Goal: Task Accomplishment & Management: Use online tool/utility

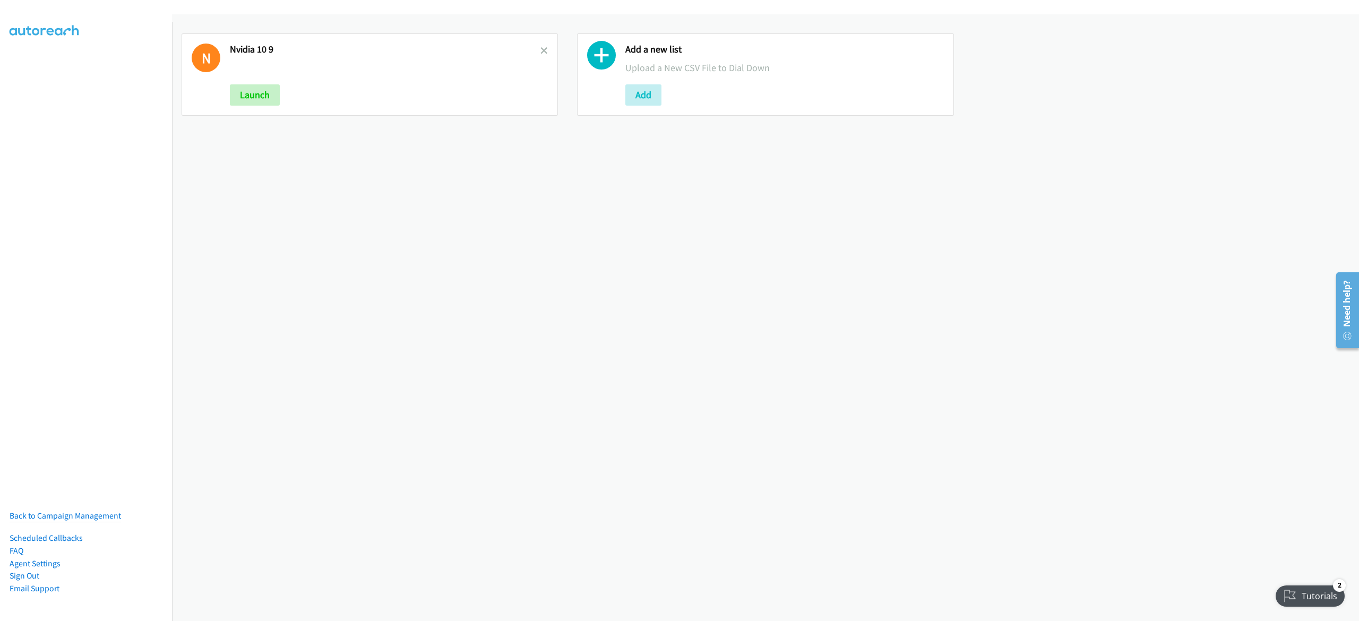
click at [544, 45] on div "N Nvidia 10 9 Launch" at bounding box center [370, 74] width 376 height 82
click at [543, 55] on div "N Nvidia 10 9 Launch" at bounding box center [370, 74] width 376 height 82
click at [541, 52] on icon at bounding box center [544, 51] width 7 height 7
click at [649, 95] on button "Add" at bounding box center [644, 94] width 36 height 21
click at [264, 99] on button "Add" at bounding box center [248, 94] width 36 height 21
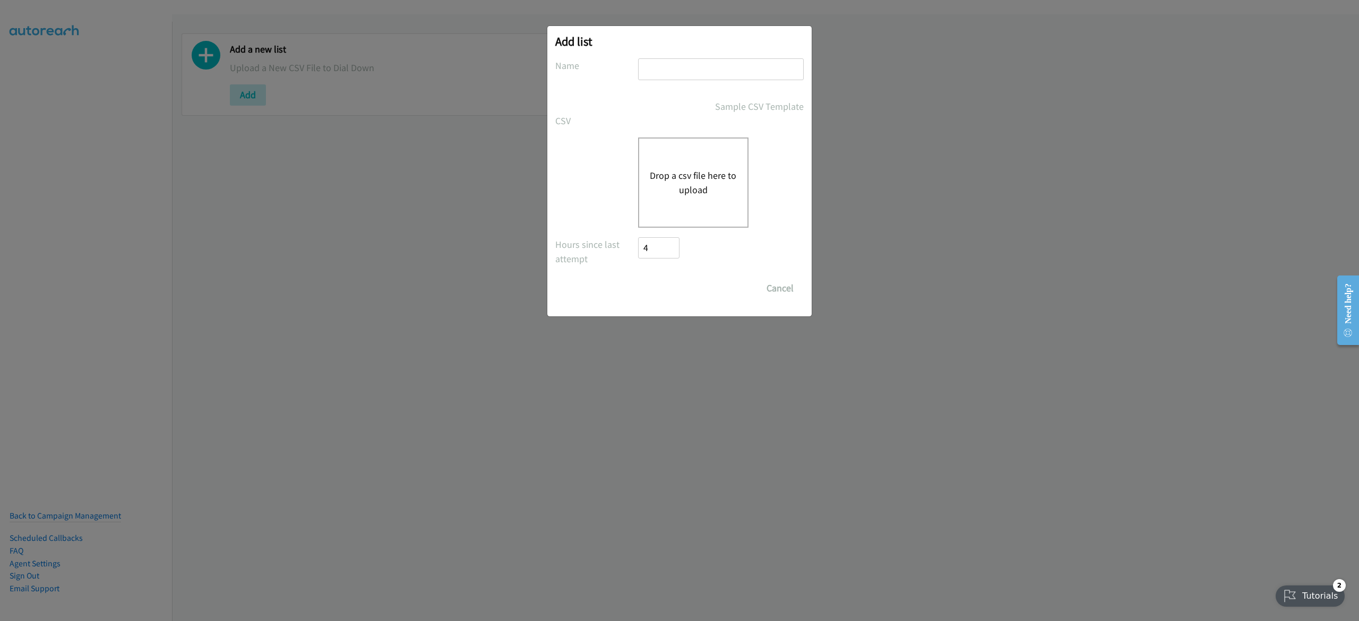
click at [638, 62] on input "text" at bounding box center [721, 69] width 166 height 22
type input "10-10"
click at [680, 174] on button "Drop a csv file here to upload" at bounding box center [693, 182] width 87 height 29
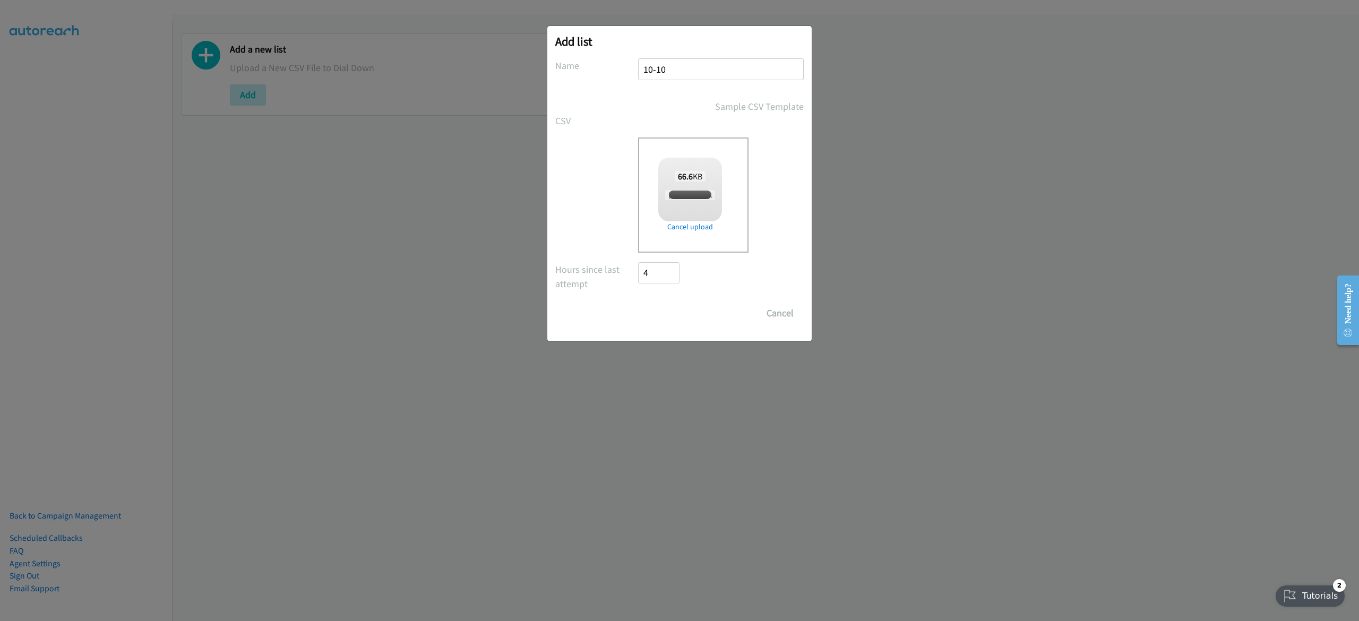
checkbox input "true"
click at [680, 305] on input "Save List" at bounding box center [666, 313] width 56 height 21
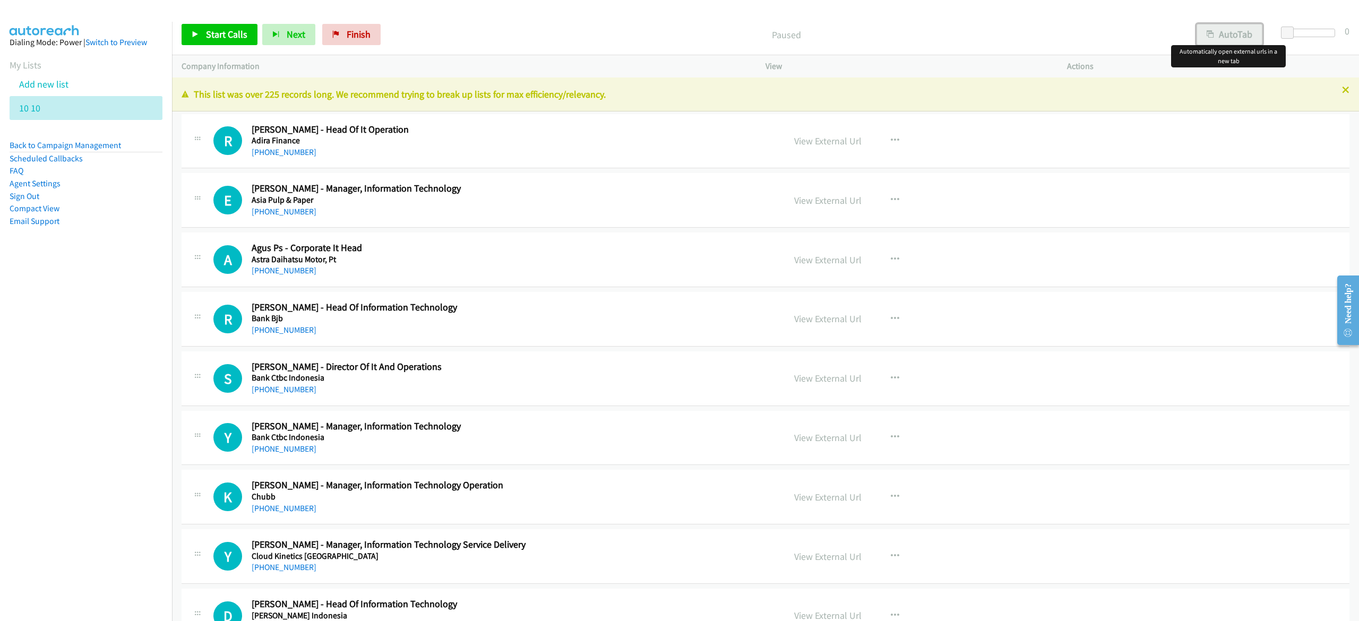
click at [1223, 33] on button "AutoTab" at bounding box center [1230, 34] width 66 height 21
click at [232, 37] on span "Start Calls" at bounding box center [226, 34] width 41 height 12
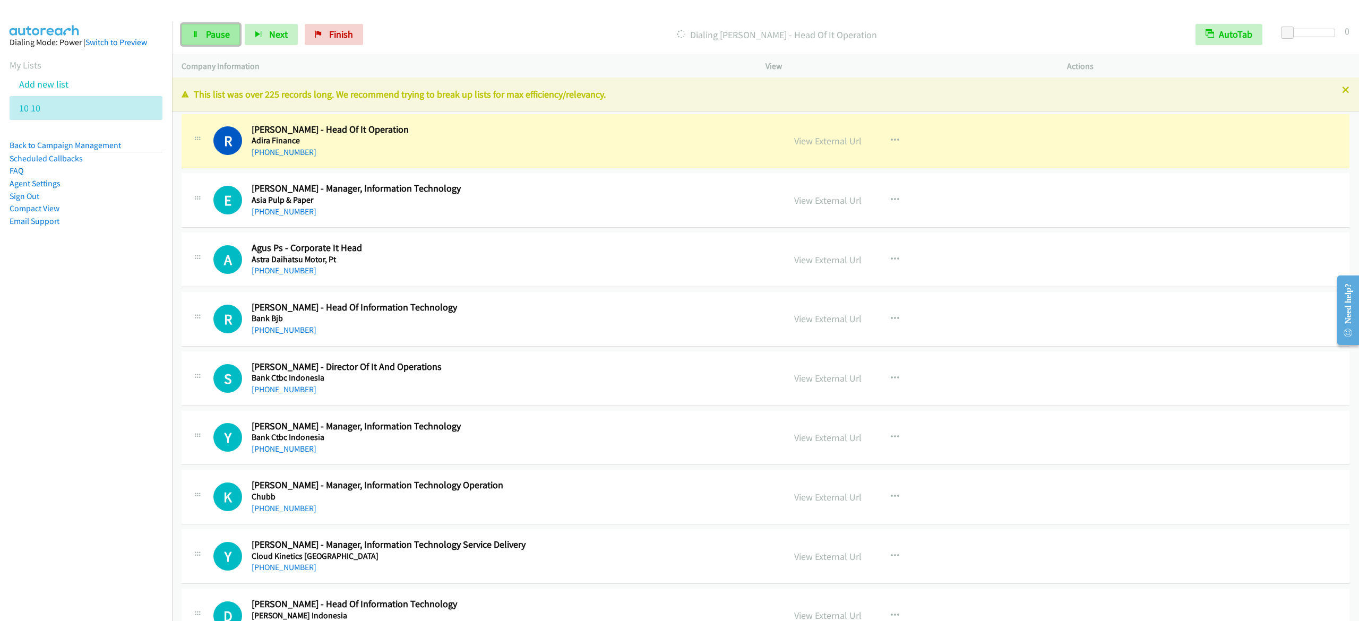
click at [213, 41] on link "Pause" at bounding box center [211, 34] width 58 height 21
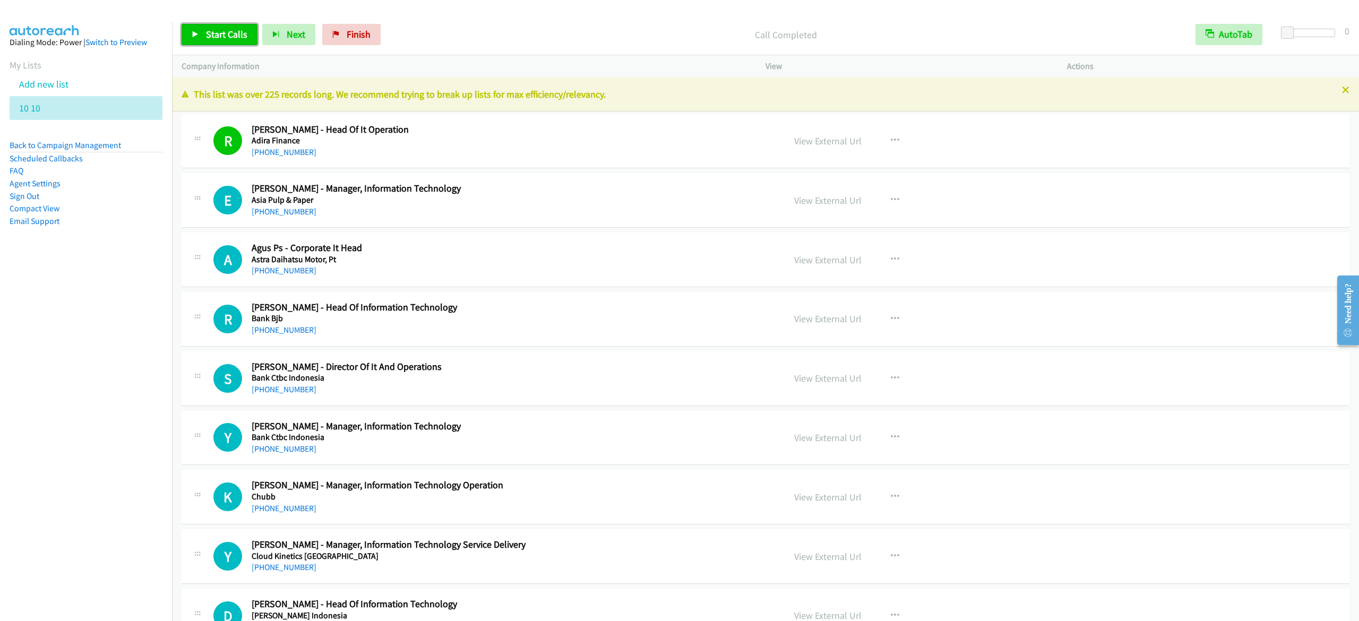
click at [219, 34] on span "Start Calls" at bounding box center [226, 34] width 41 height 12
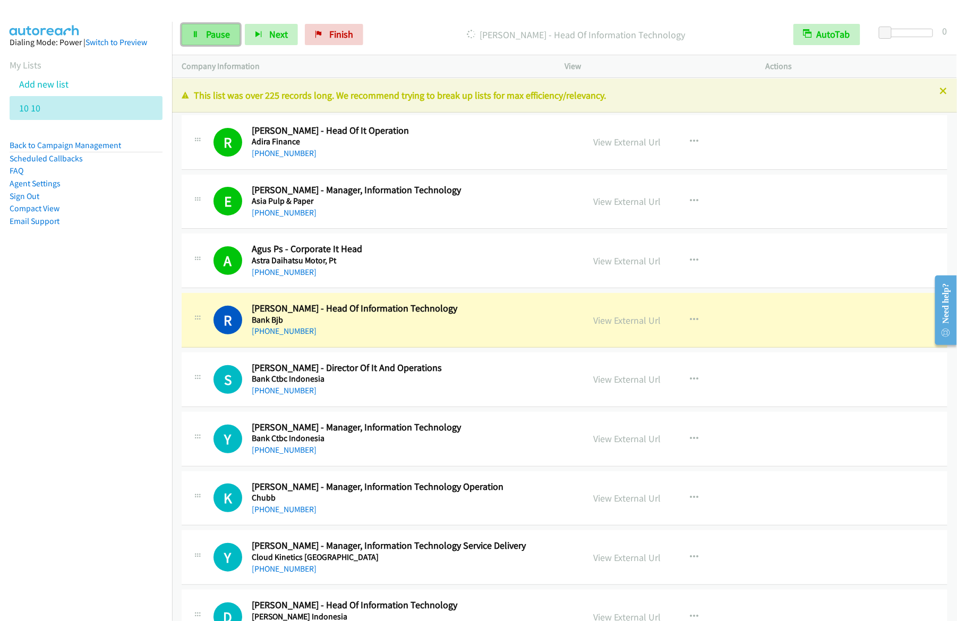
click at [194, 38] on link "Pause" at bounding box center [211, 34] width 58 height 21
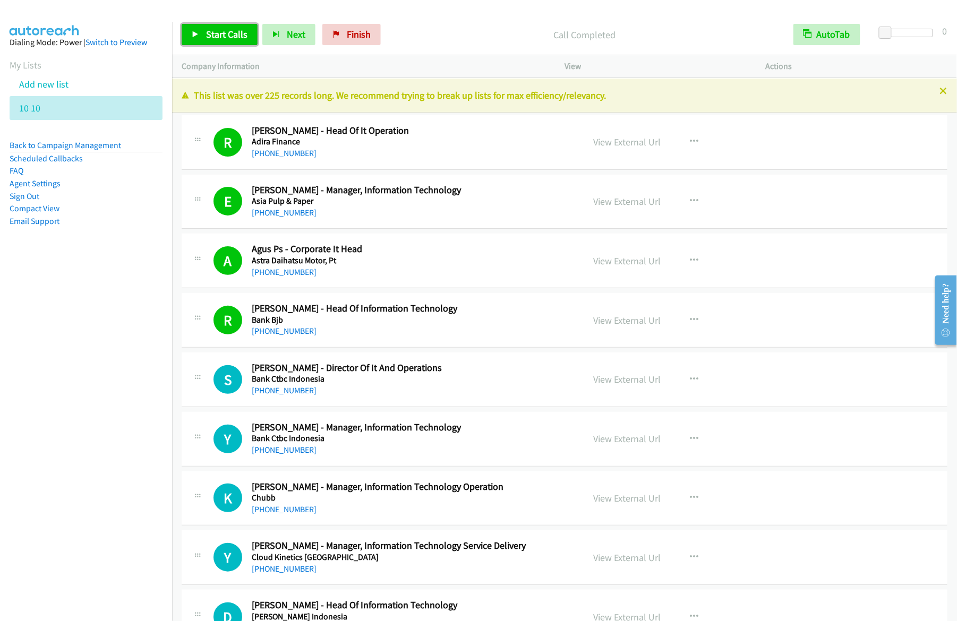
click at [252, 37] on link "Start Calls" at bounding box center [220, 34] width 76 height 21
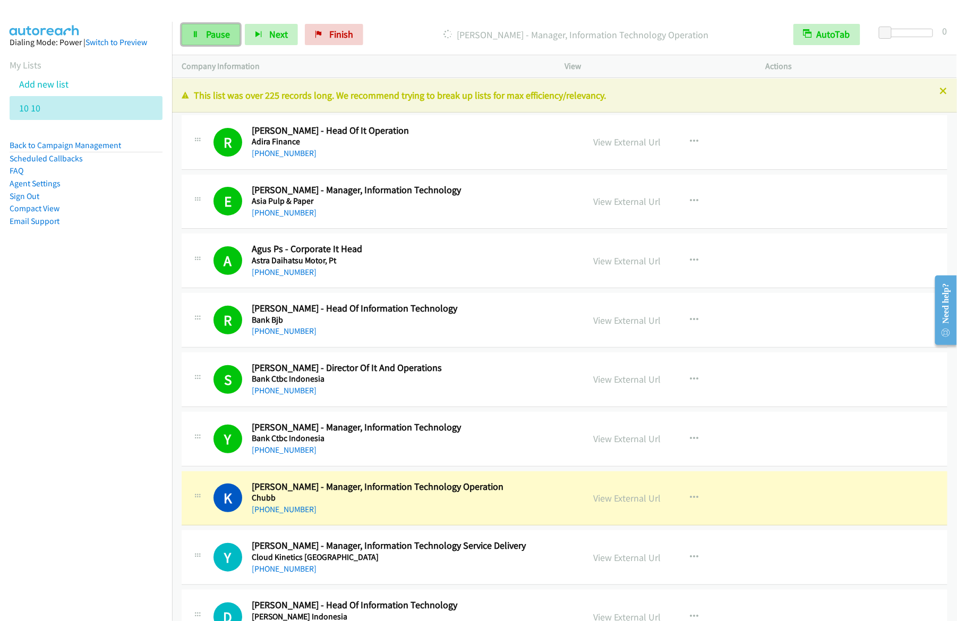
click at [196, 35] on icon at bounding box center [195, 34] width 7 height 7
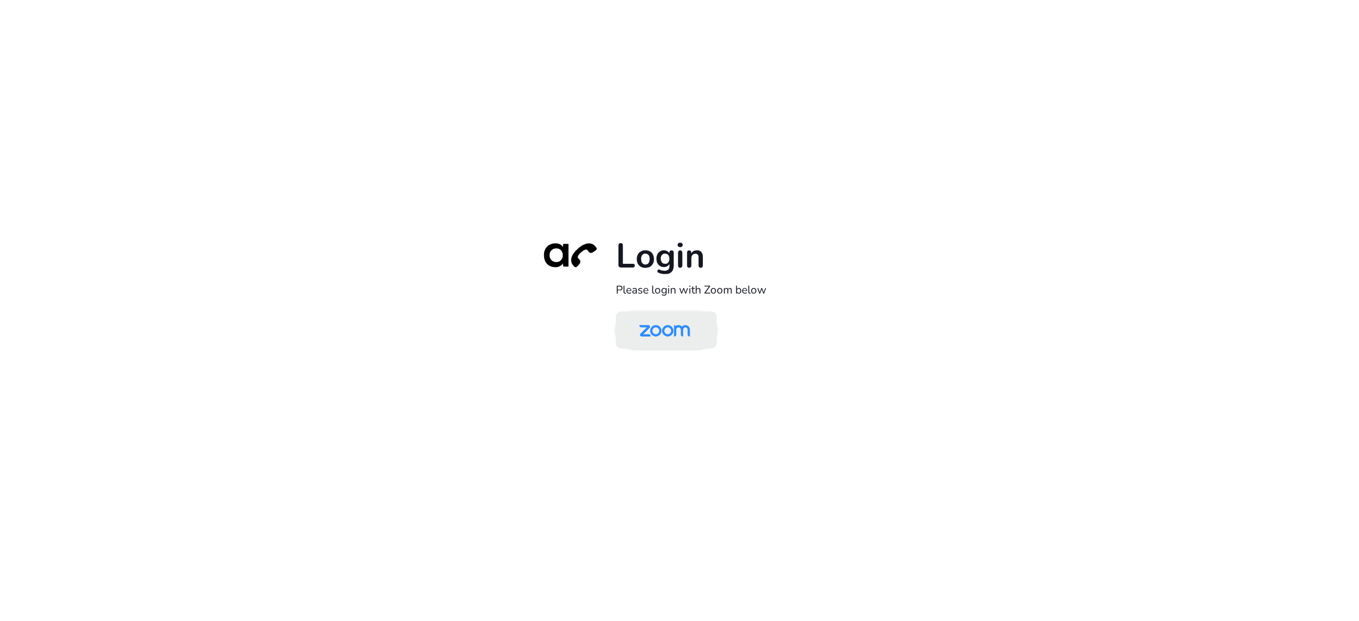
click at [646, 292] on img at bounding box center [664, 331] width 73 height 35
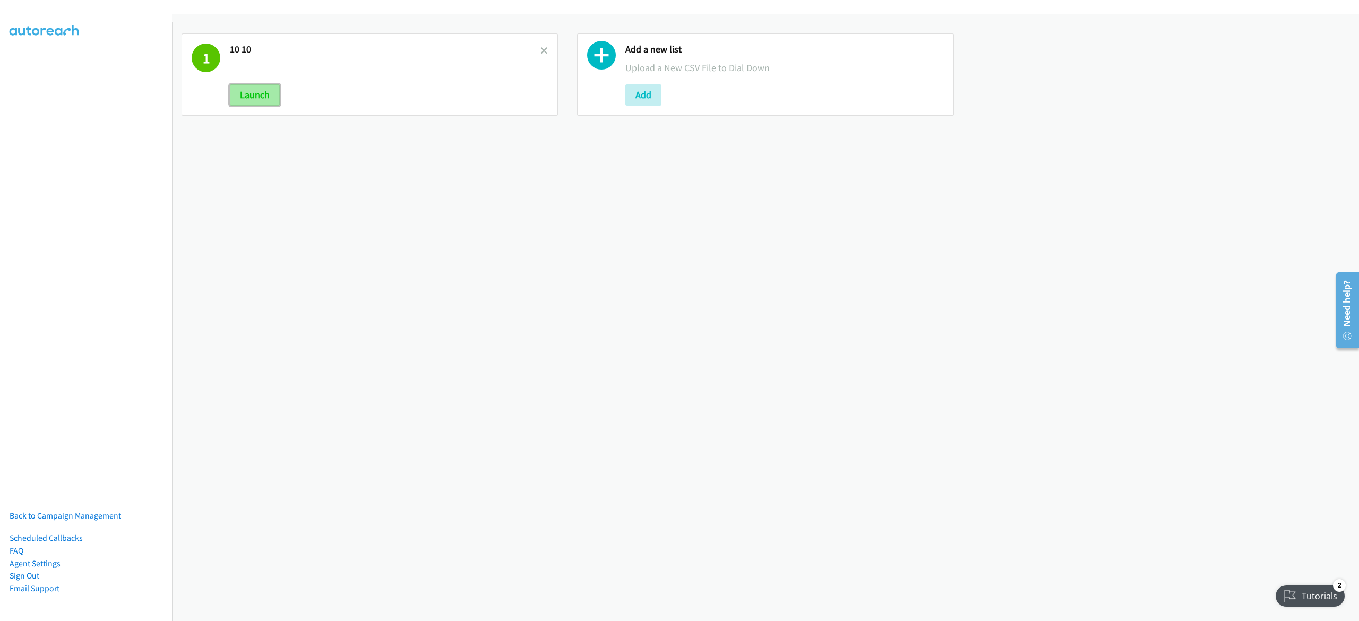
click at [255, 104] on button "Launch" at bounding box center [255, 94] width 50 height 21
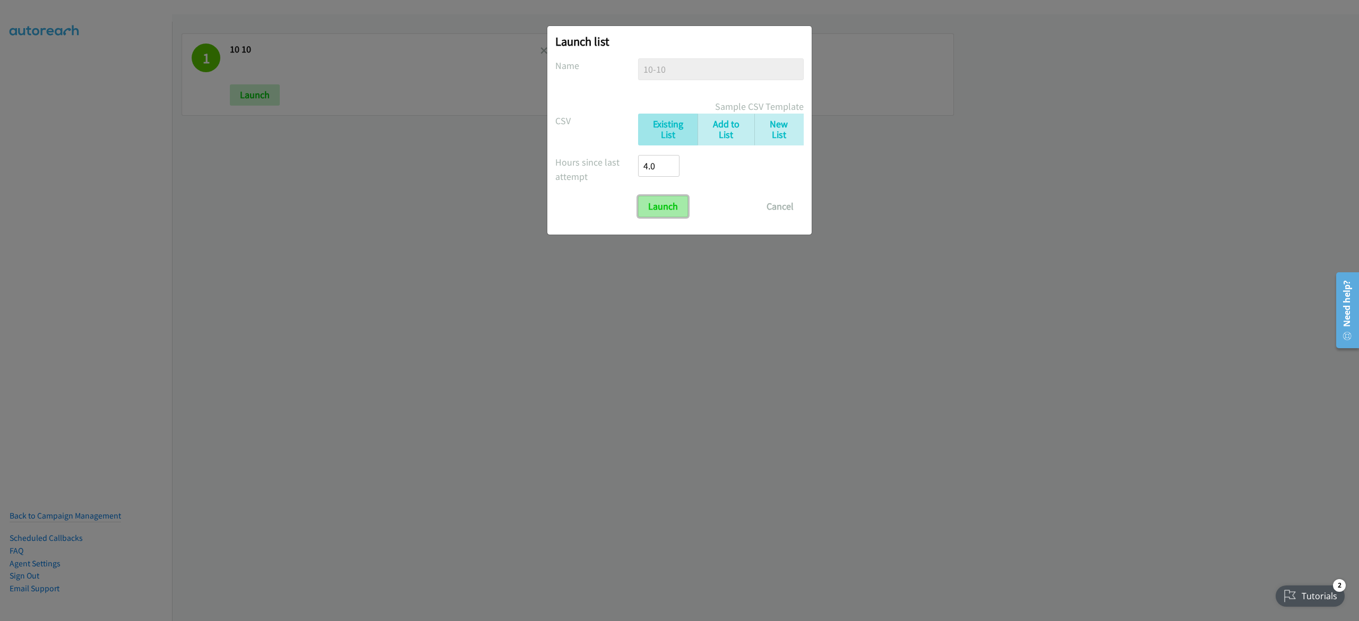
click at [667, 204] on input "Launch" at bounding box center [663, 206] width 50 height 21
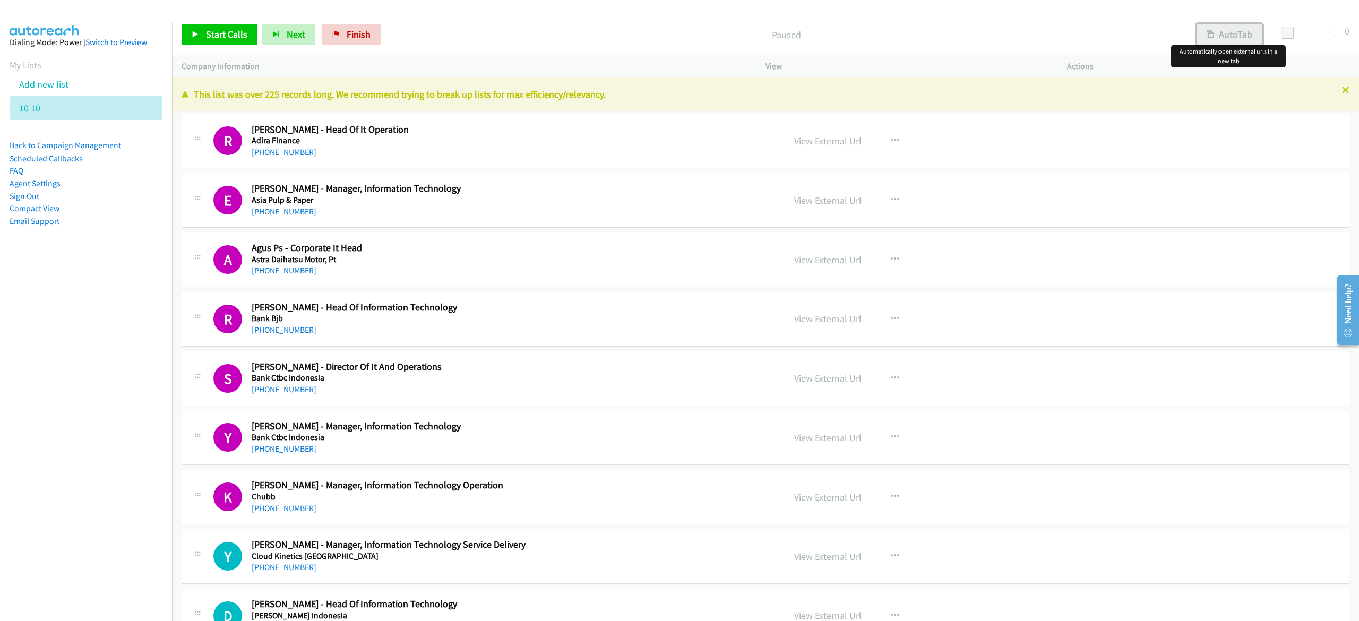
click at [1221, 33] on button "AutoTab" at bounding box center [1230, 34] width 66 height 21
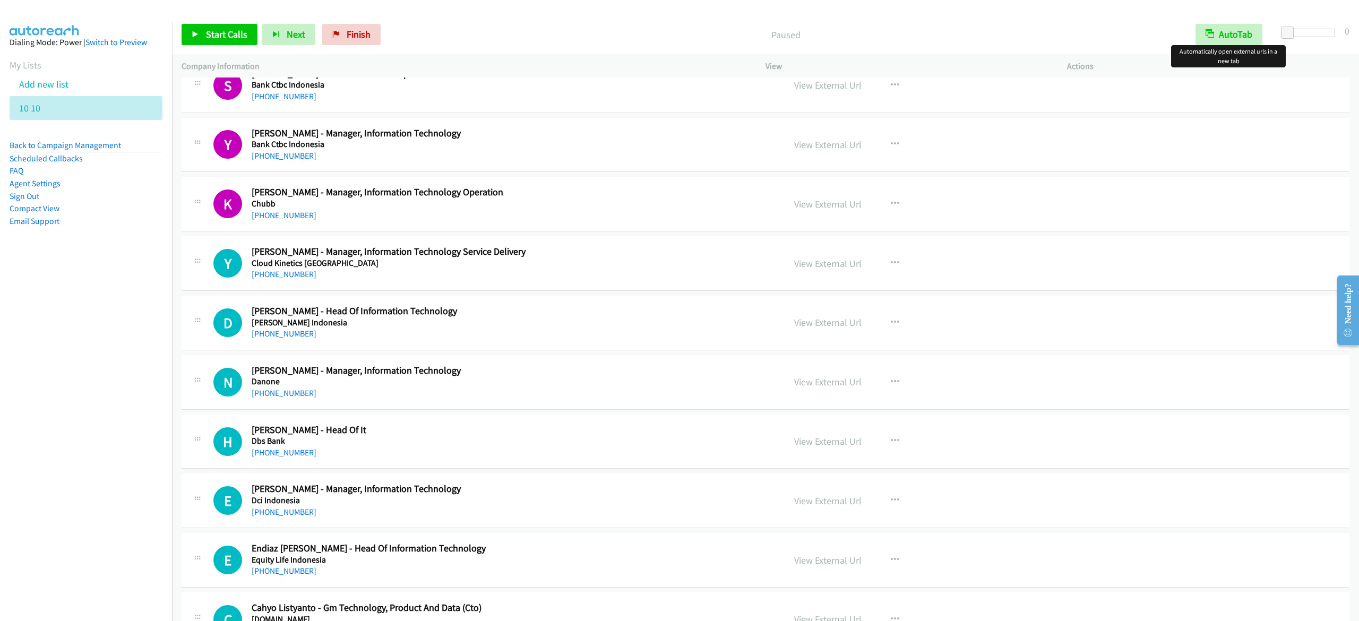
scroll to position [212, 0]
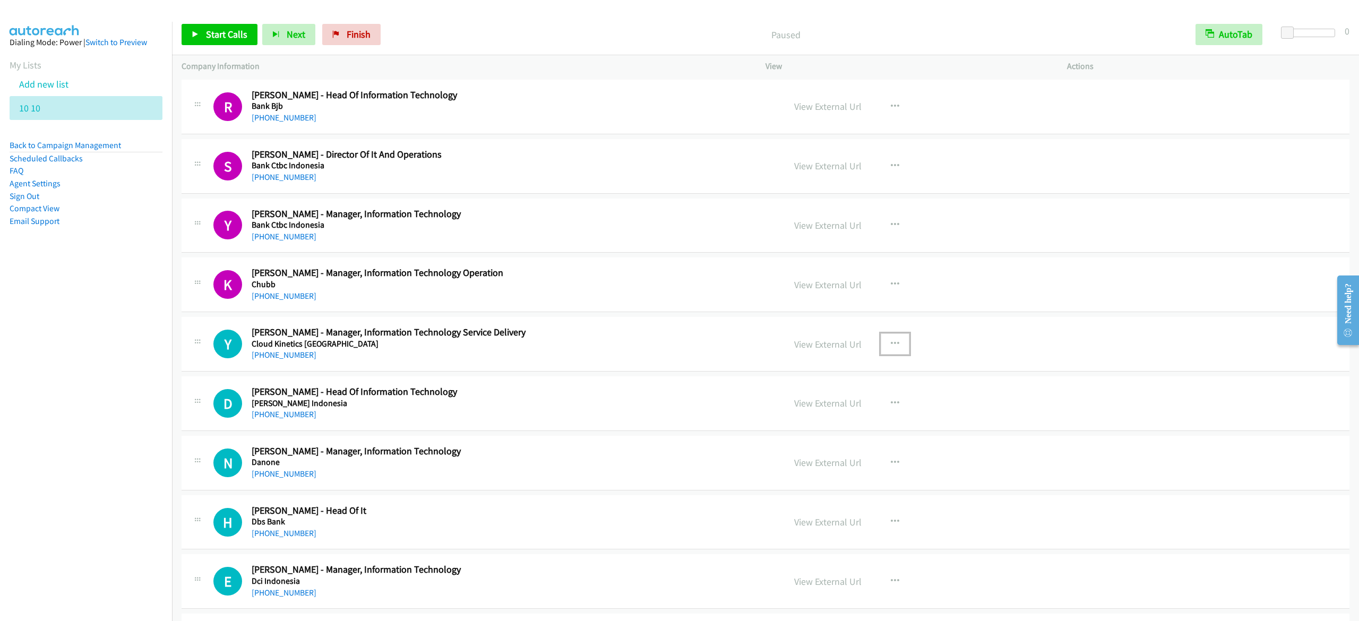
click at [891, 344] on icon "button" at bounding box center [895, 344] width 8 height 8
click at [836, 415] on link "Start Calls Here" at bounding box center [838, 413] width 141 height 21
click at [234, 36] on span "Start Calls" at bounding box center [226, 34] width 41 height 12
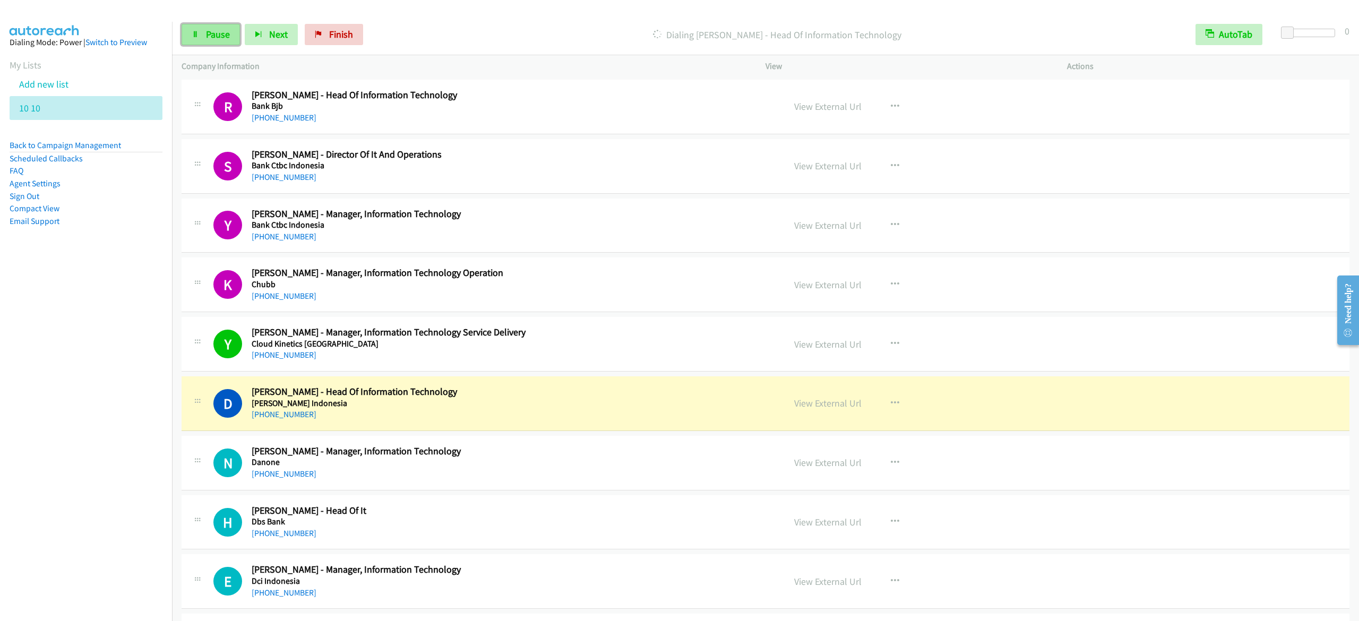
click at [220, 30] on span "Pause" at bounding box center [218, 34] width 24 height 12
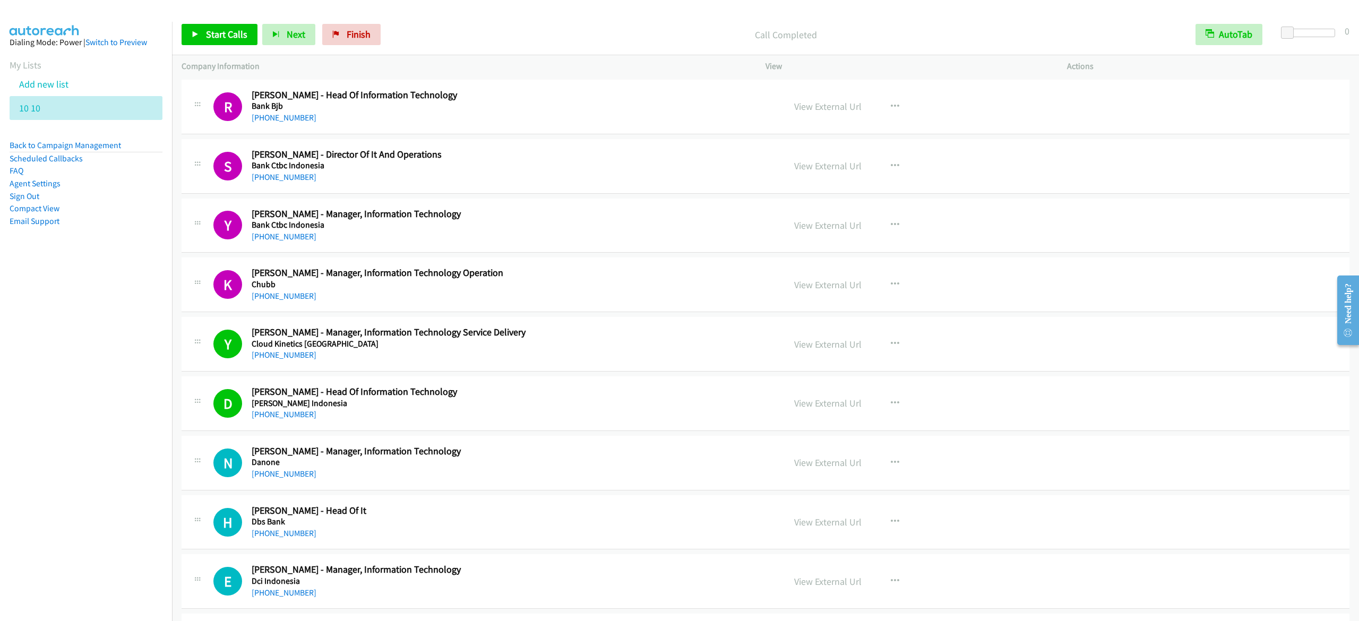
click at [1255, 282] on div "K Callback Scheduled [PERSON_NAME] - Manager, Information Technology Operation …" at bounding box center [766, 285] width 1168 height 55
click at [247, 41] on link "Start Calls" at bounding box center [220, 34] width 76 height 21
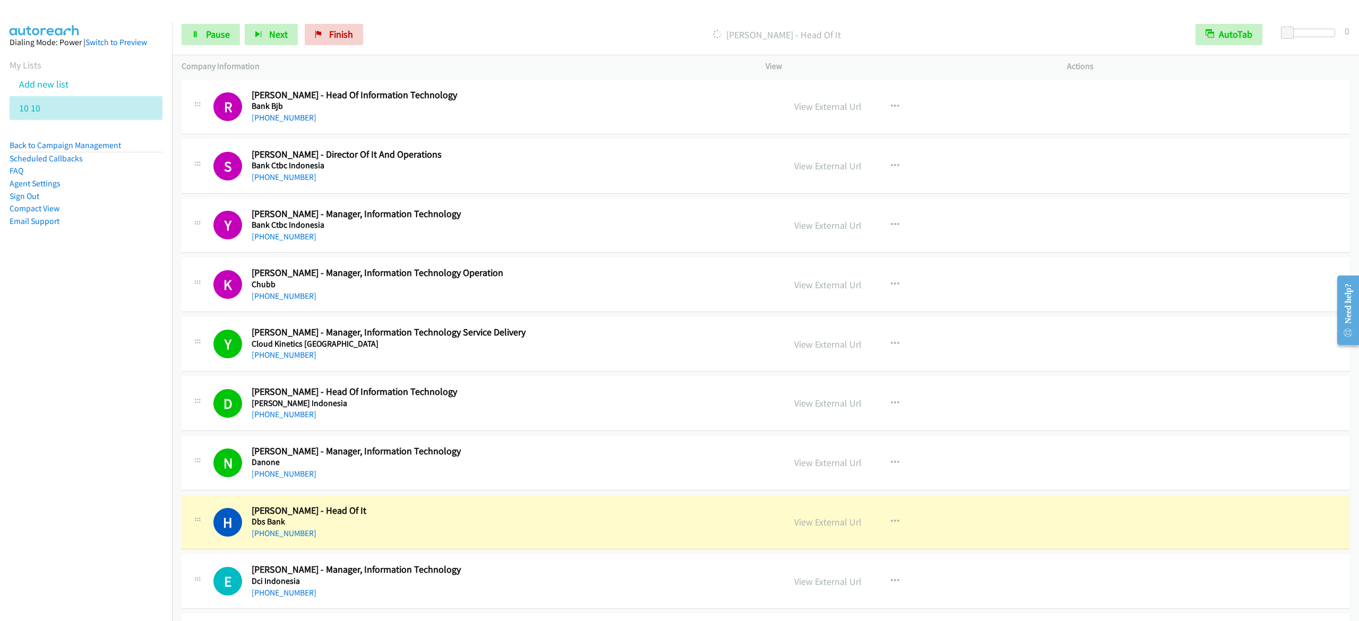
click at [89, 316] on nav "Dialing Mode: Power | Switch to Preview My Lists Add new list 10 10 Back to Cam…" at bounding box center [86, 332] width 173 height 621
click at [186, 38] on link "Pause" at bounding box center [211, 34] width 58 height 21
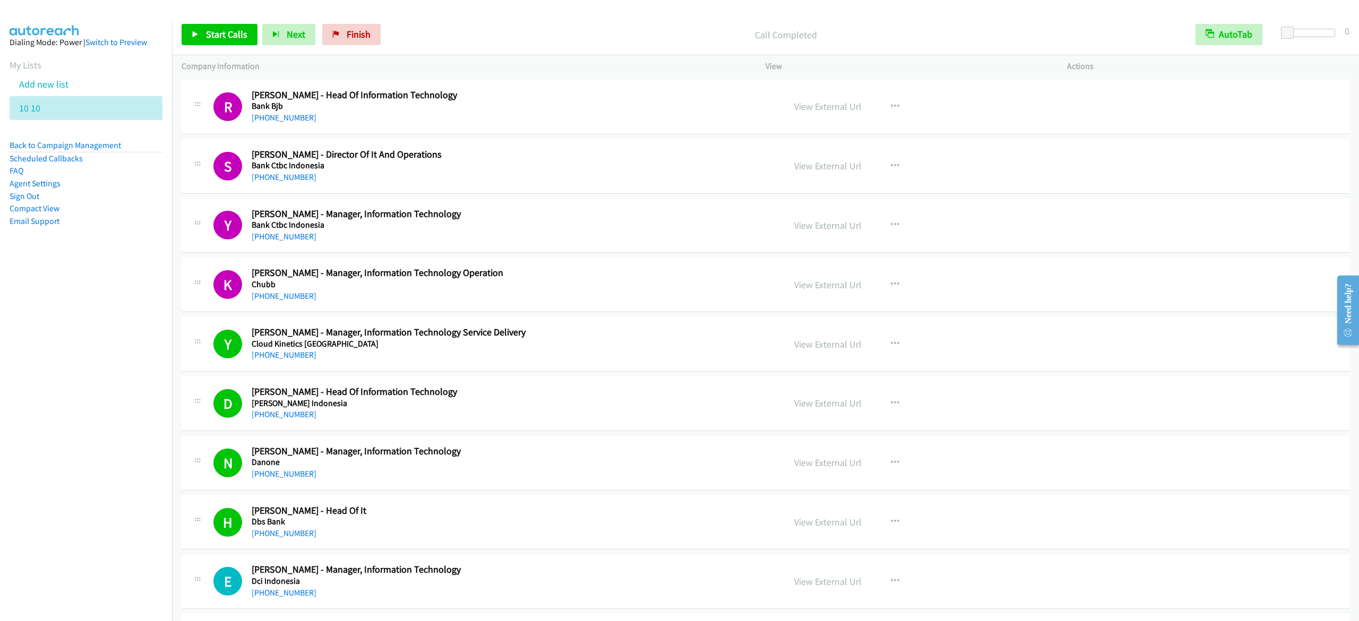
click at [95, 462] on nav "Dialing Mode: Power | Switch to Preview My Lists Add new list 10 10 Back to Cam…" at bounding box center [86, 332] width 173 height 621
click at [224, 38] on span "Start Calls" at bounding box center [226, 34] width 41 height 12
click at [73, 405] on nav "Dialing Mode: Power | Switch to Preview My Lists Add new list 10 10 Back to Cam…" at bounding box center [86, 332] width 173 height 621
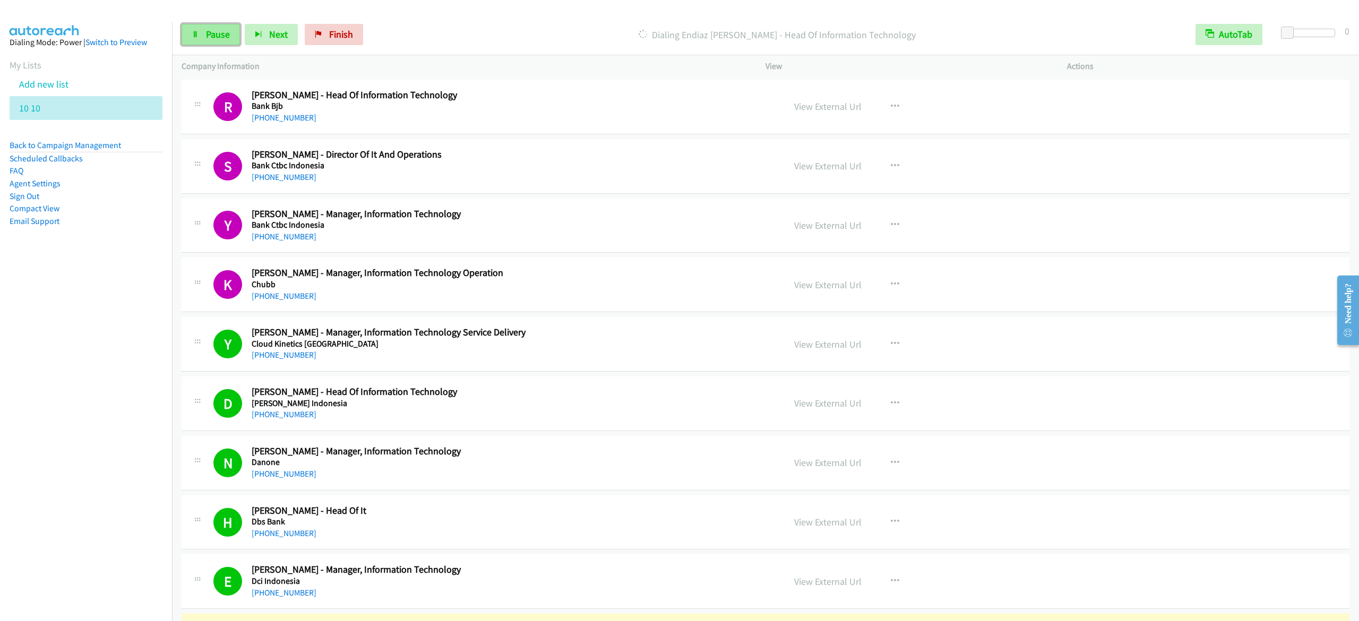
click at [215, 33] on span "Pause" at bounding box center [218, 34] width 24 height 12
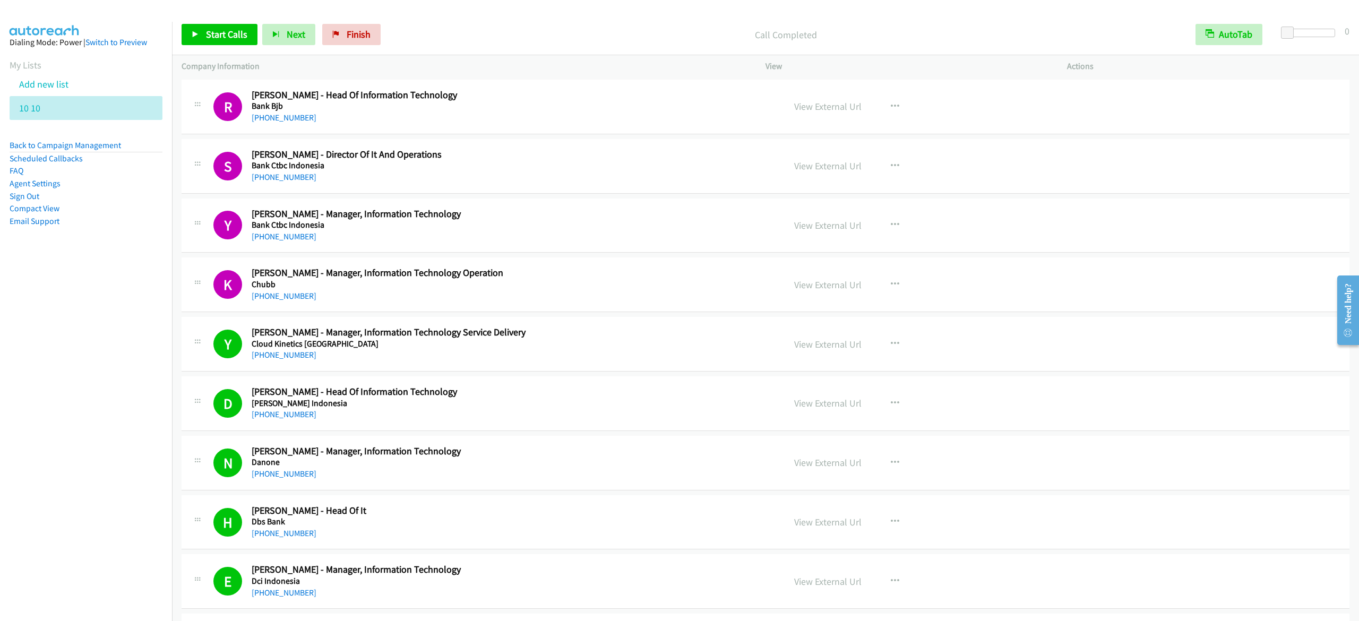
click at [521, 37] on p "Call Completed" at bounding box center [786, 35] width 782 height 14
click at [192, 31] on icon at bounding box center [195, 34] width 7 height 7
click at [203, 23] on div "Start Calls Pause Next Finish [PERSON_NAME] - Manager, Information Technology A…" at bounding box center [765, 34] width 1187 height 41
click at [200, 36] on link "Pause" at bounding box center [211, 34] width 58 height 21
click at [242, 36] on span "Start Calls" at bounding box center [226, 34] width 41 height 12
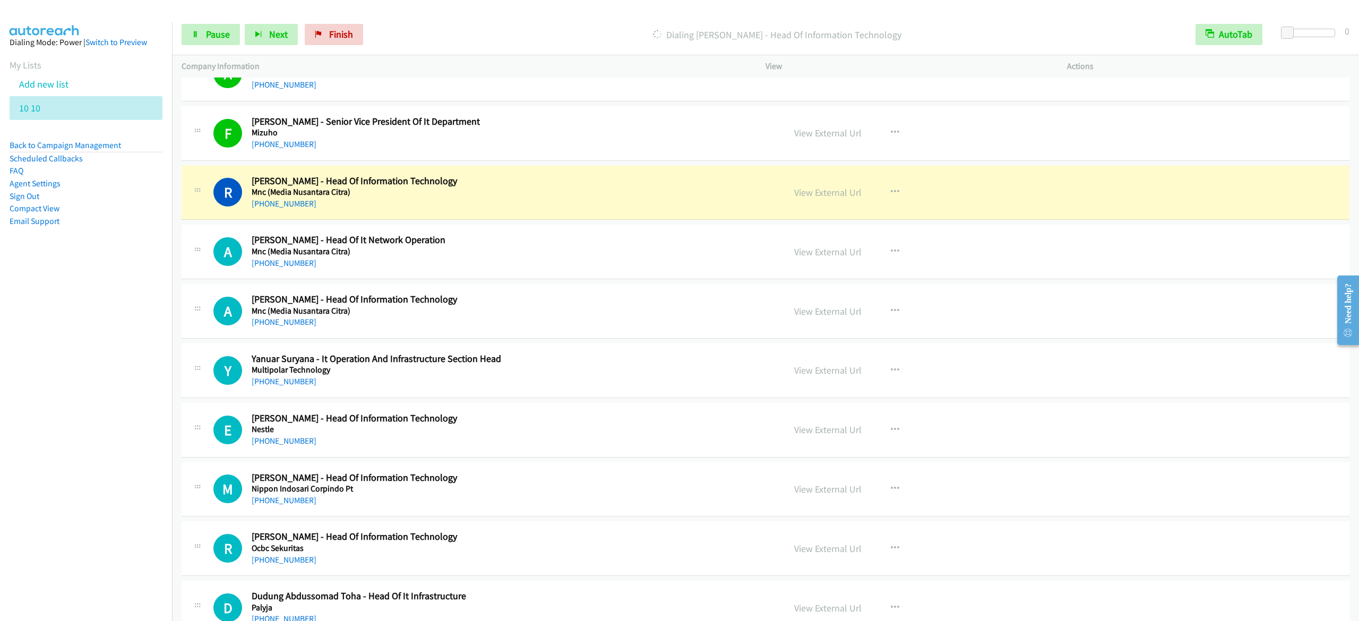
scroll to position [956, 0]
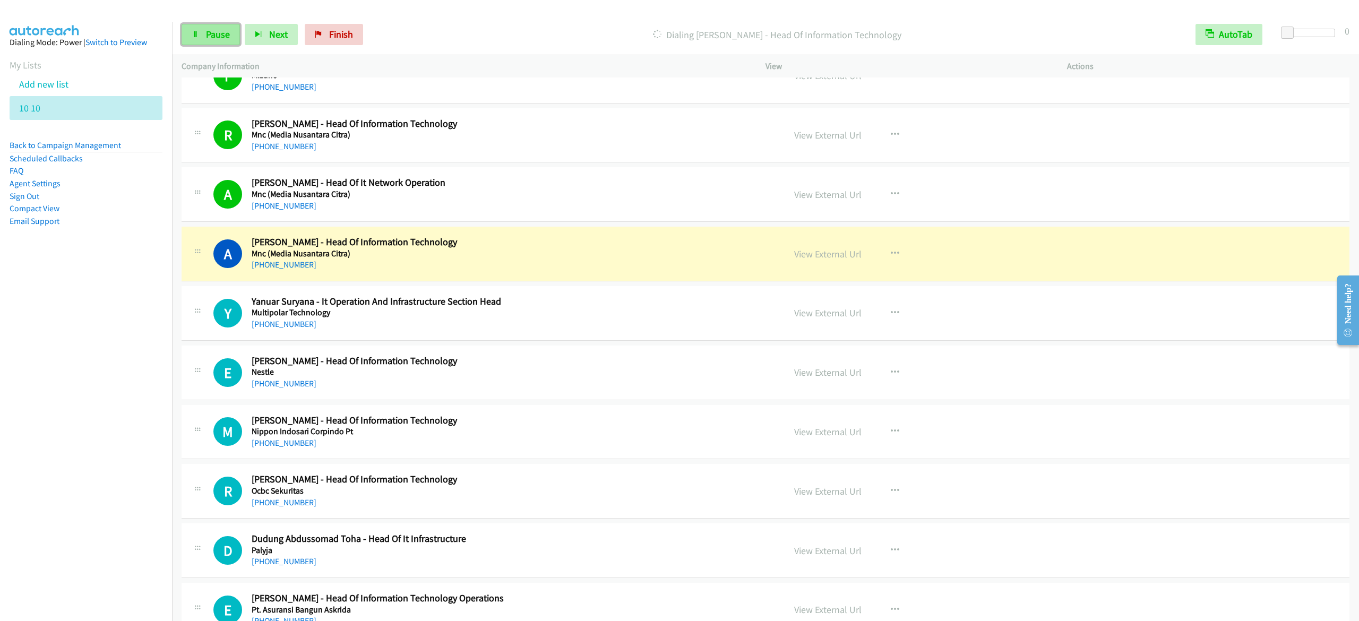
click at [215, 36] on span "Pause" at bounding box center [218, 34] width 24 height 12
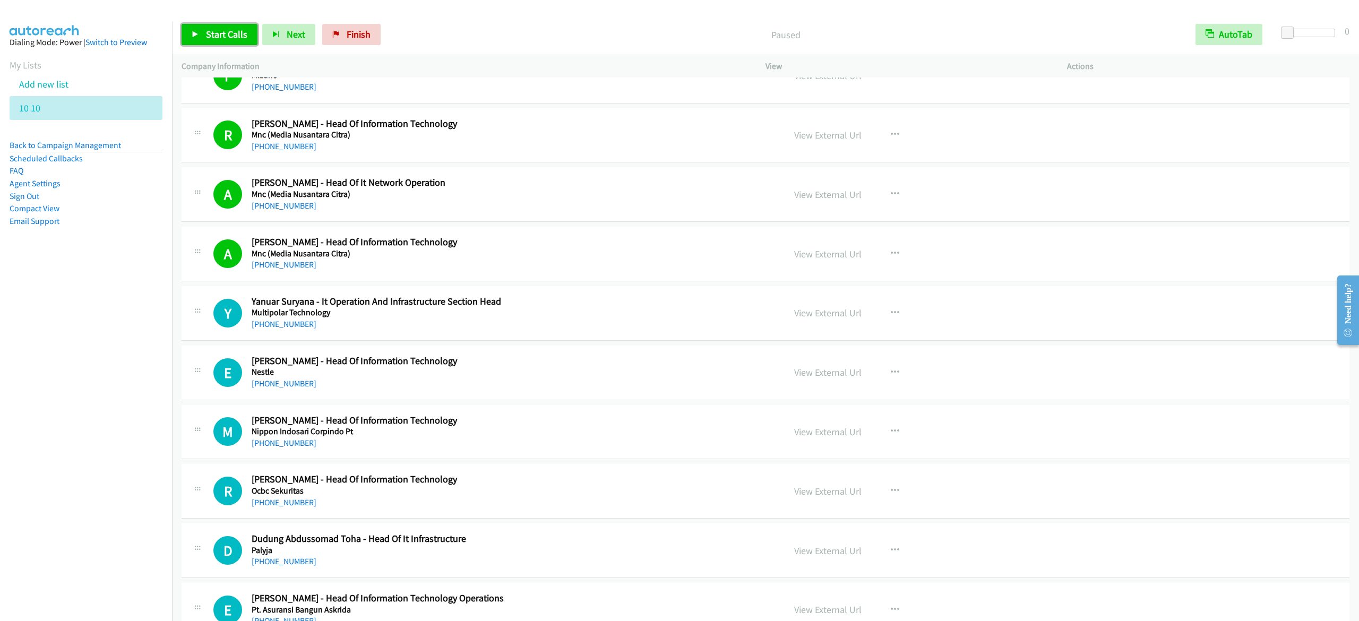
click at [227, 36] on span "Start Calls" at bounding box center [226, 34] width 41 height 12
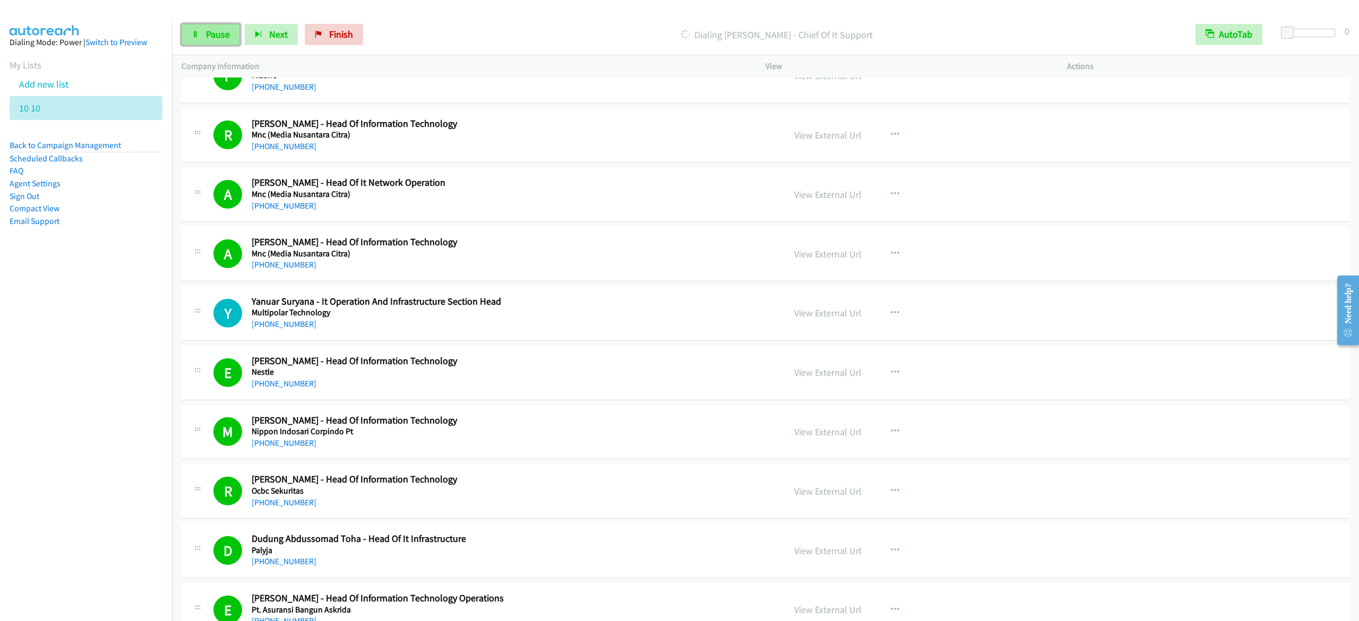
click at [220, 42] on link "Pause" at bounding box center [211, 34] width 58 height 21
click at [200, 39] on link "Start Calls" at bounding box center [220, 34] width 76 height 21
click at [213, 33] on span "Pause" at bounding box center [218, 34] width 24 height 12
click at [232, 30] on span "Start Calls" at bounding box center [226, 34] width 41 height 12
click at [220, 37] on span "Pause" at bounding box center [218, 34] width 24 height 12
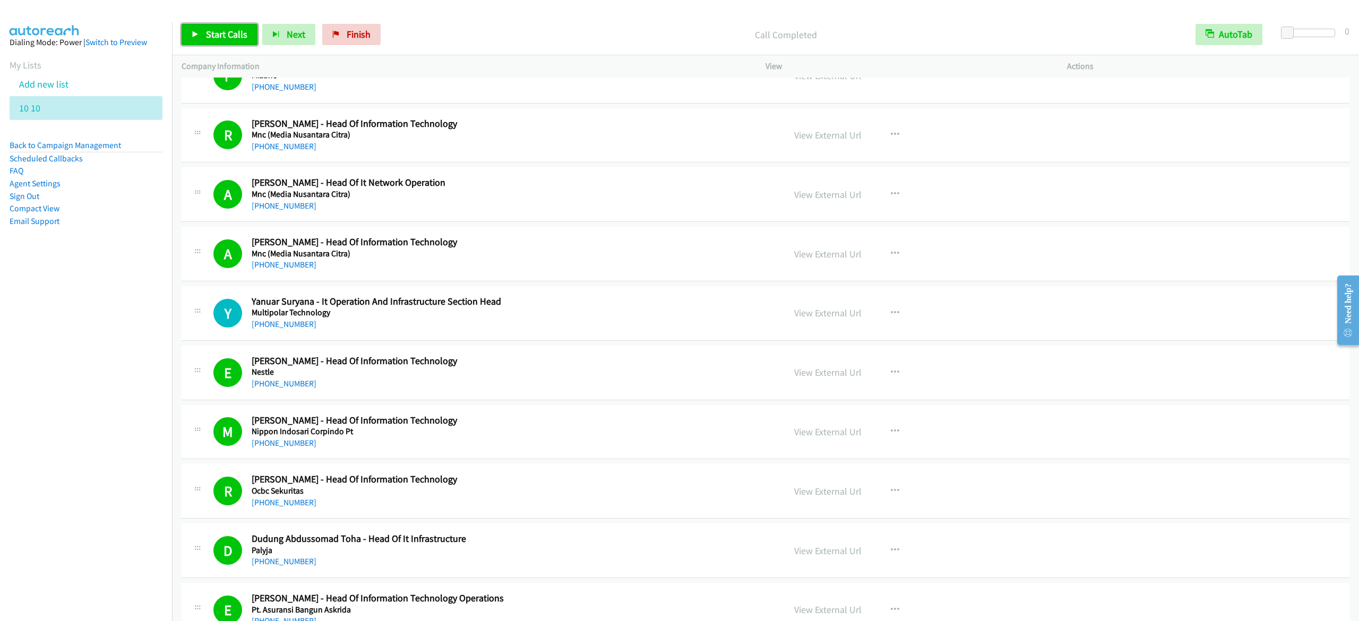
click at [232, 29] on span "Start Calls" at bounding box center [226, 34] width 41 height 12
click at [222, 32] on span "Pause" at bounding box center [218, 34] width 24 height 12
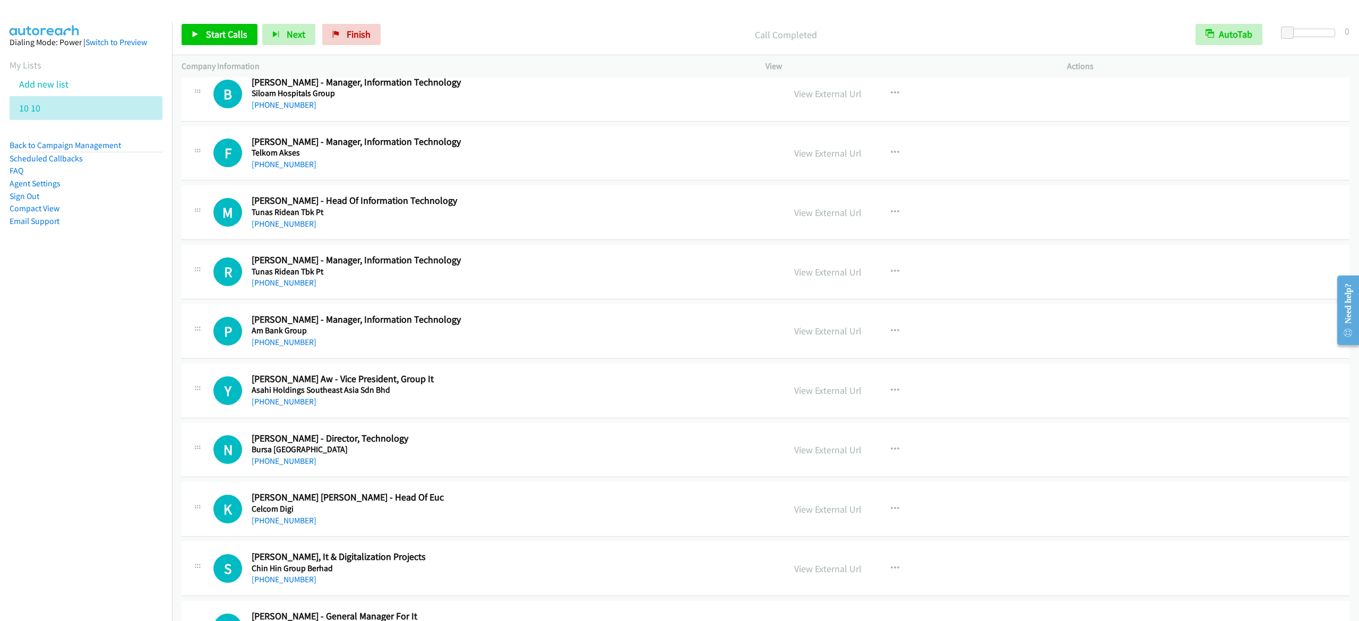
scroll to position [2872, 0]
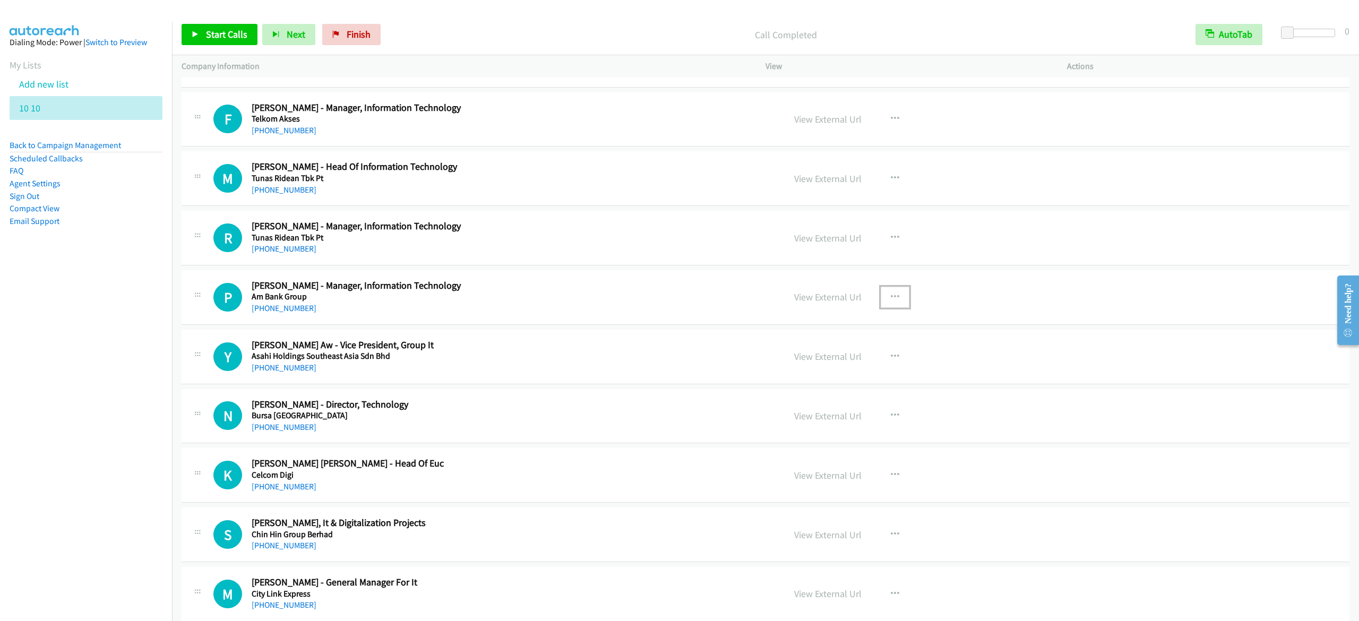
click at [891, 302] on icon "button" at bounding box center [895, 297] width 8 height 8
click at [827, 375] on link "Start Calls Here" at bounding box center [838, 366] width 141 height 21
click at [226, 39] on span "Start Calls" at bounding box center [226, 34] width 41 height 12
click at [224, 33] on span "Pause" at bounding box center [218, 34] width 24 height 12
click at [242, 33] on span "Start Calls" at bounding box center [226, 34] width 41 height 12
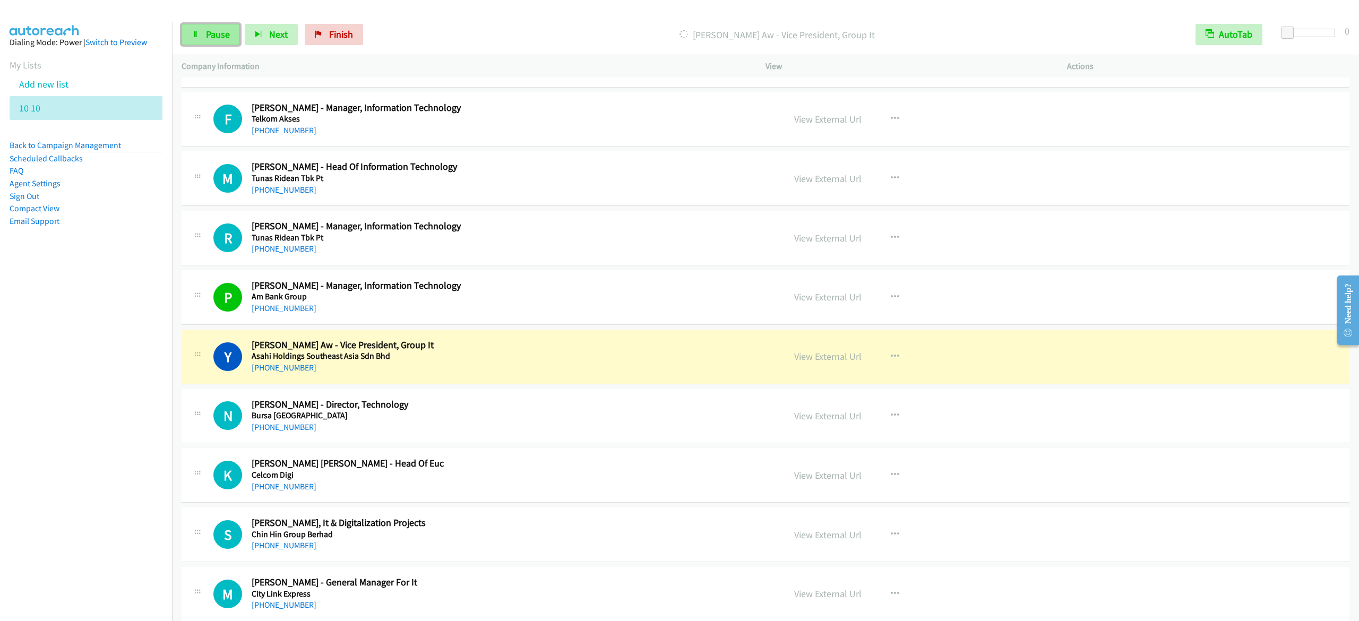
click at [218, 27] on link "Pause" at bounding box center [211, 34] width 58 height 21
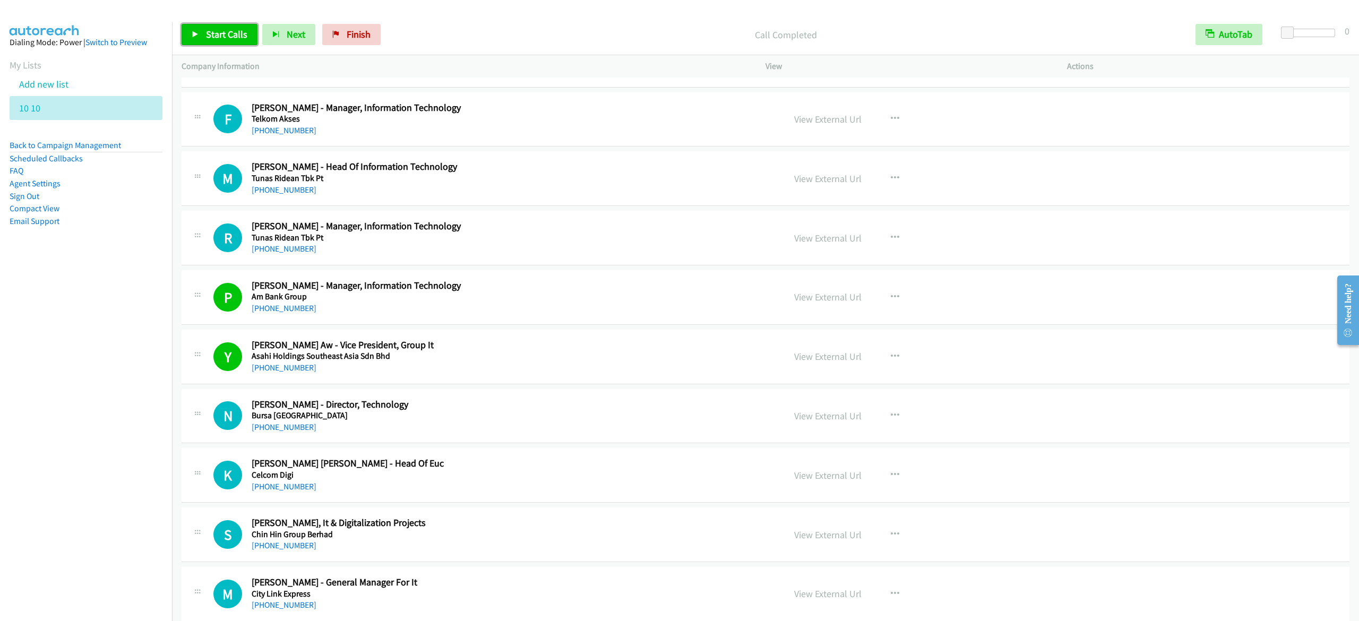
click at [200, 34] on link "Start Calls" at bounding box center [220, 34] width 76 height 21
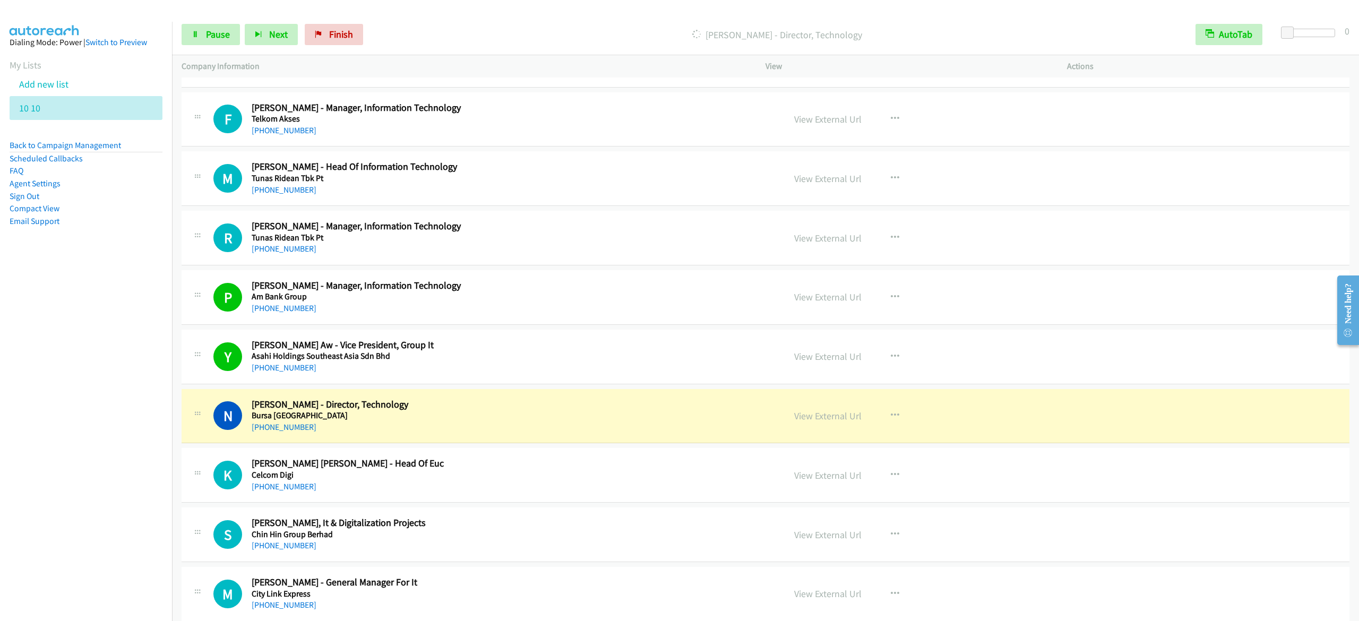
scroll to position [3084, 0]
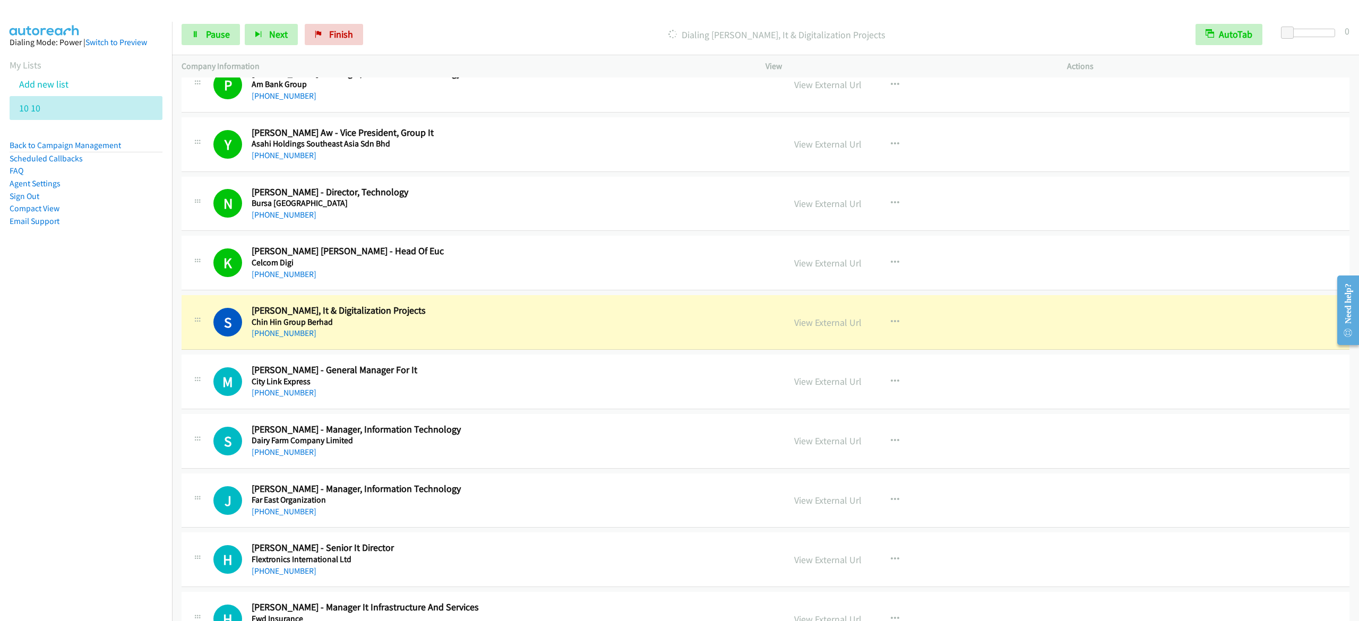
click at [203, 49] on div "Start Calls Pause Next Finish Dialing [PERSON_NAME] - Gm, It & Digitalization P…" at bounding box center [765, 34] width 1187 height 41
click at [203, 36] on link "Pause" at bounding box center [211, 34] width 58 height 21
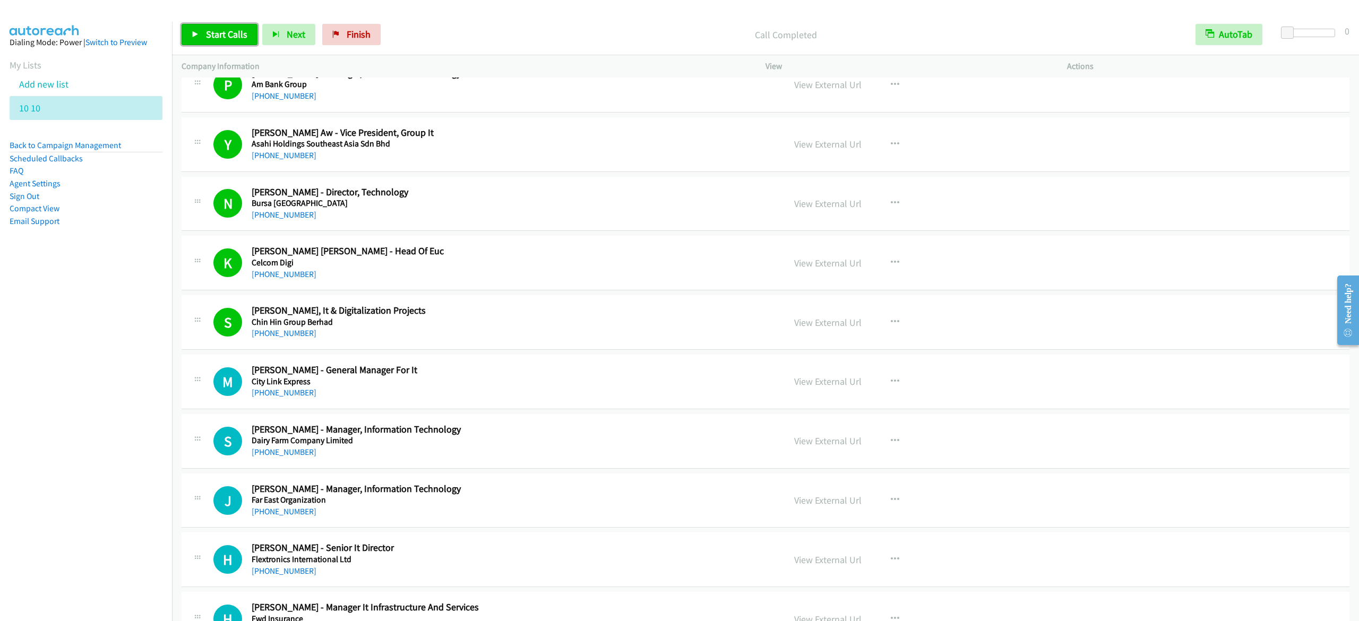
click at [224, 33] on span "Start Calls" at bounding box center [226, 34] width 41 height 12
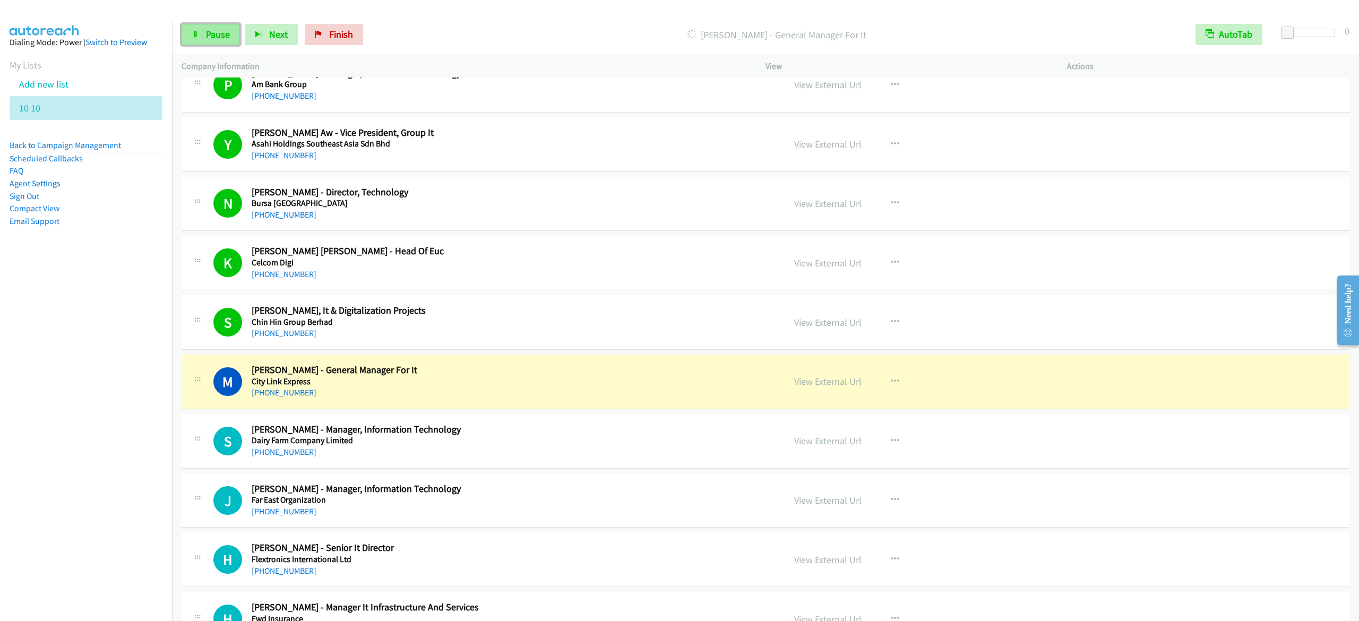
click at [213, 36] on span "Pause" at bounding box center [218, 34] width 24 height 12
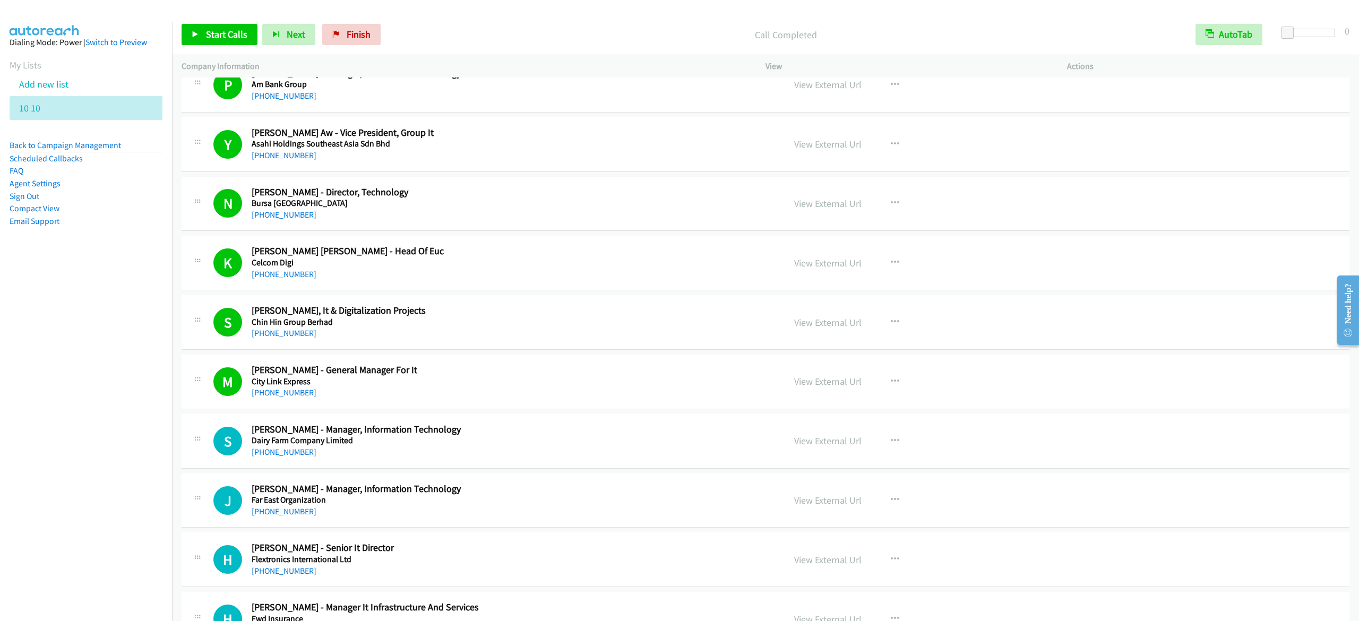
click at [243, 23] on div "Start Calls Pause Next Finish Call Completed AutoTab AutoTab 0" at bounding box center [765, 34] width 1187 height 41
click at [243, 33] on span "Start Calls" at bounding box center [226, 34] width 41 height 12
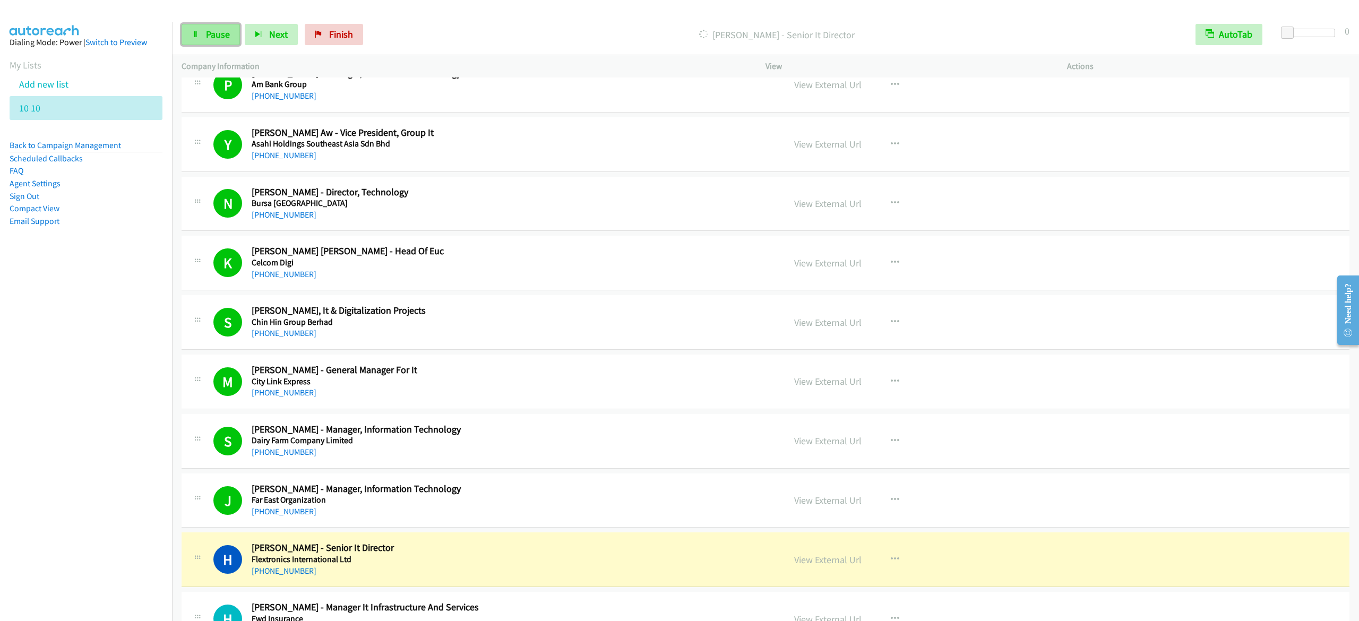
click at [200, 24] on link "Pause" at bounding box center [211, 34] width 58 height 21
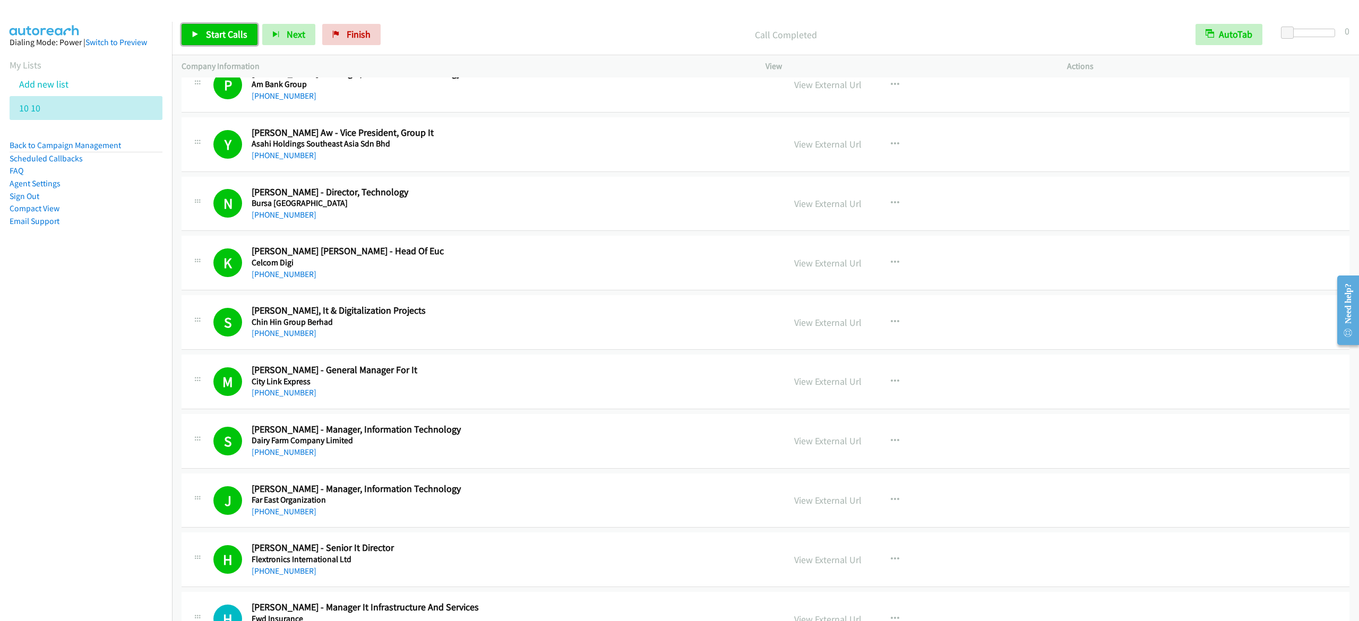
click at [245, 35] on span "Start Calls" at bounding box center [226, 34] width 41 height 12
drag, startPoint x: 203, startPoint y: 38, endPoint x: 490, endPoint y: 178, distance: 319.4
click at [203, 38] on link "Pause" at bounding box center [211, 34] width 58 height 21
click at [228, 35] on span "Start Calls" at bounding box center [226, 34] width 41 height 12
click at [228, 35] on span "Pause" at bounding box center [218, 34] width 24 height 12
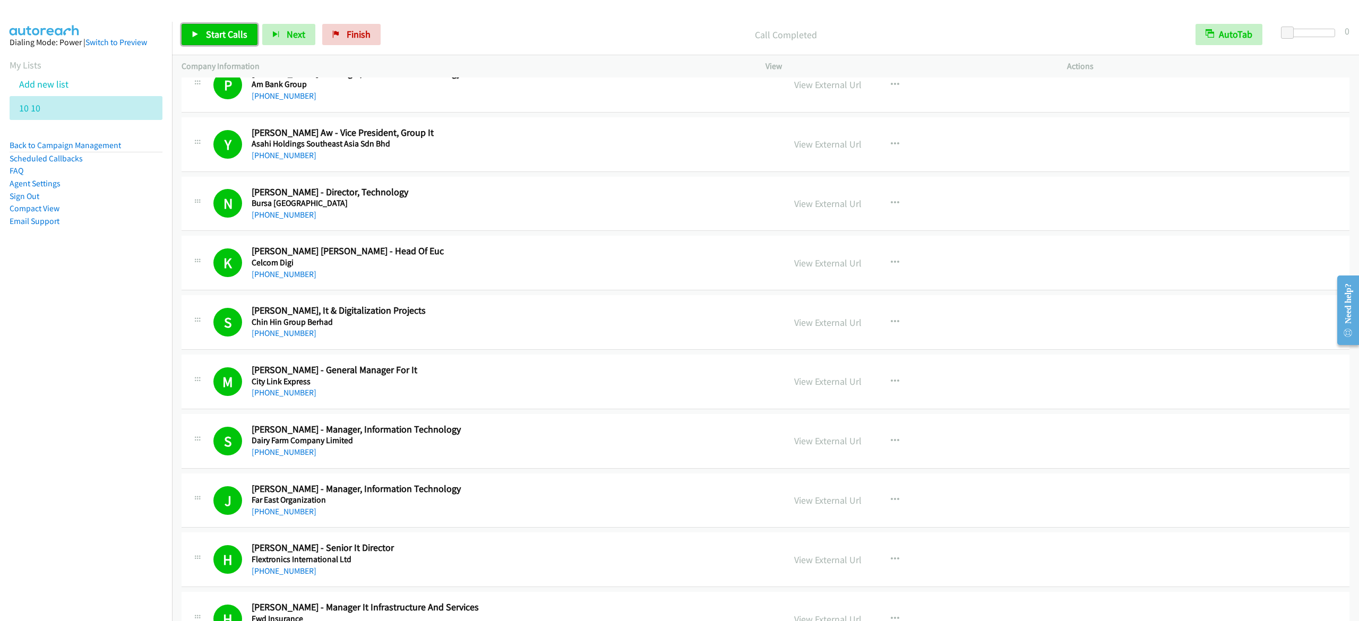
click at [217, 36] on span "Start Calls" at bounding box center [226, 34] width 41 height 12
click at [209, 35] on span "Pause" at bounding box center [218, 34] width 24 height 12
click at [228, 32] on span "Start Calls" at bounding box center [226, 34] width 41 height 12
click at [206, 35] on span "Pause" at bounding box center [218, 34] width 24 height 12
click at [221, 33] on span "Start Calls" at bounding box center [226, 34] width 41 height 12
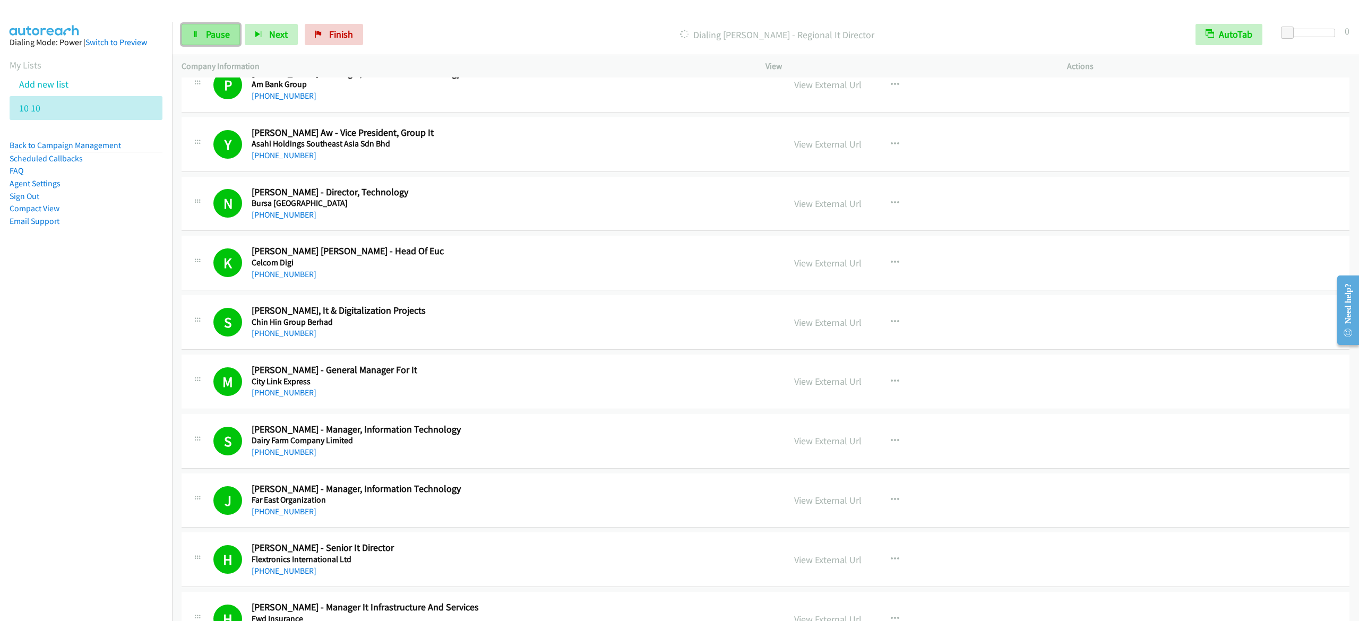
click at [233, 36] on link "Pause" at bounding box center [211, 34] width 58 height 21
click at [226, 40] on link "Start Calls" at bounding box center [220, 34] width 76 height 21
click at [223, 25] on link "Pause" at bounding box center [211, 34] width 58 height 21
click at [183, 33] on link "Start Calls" at bounding box center [220, 34] width 76 height 21
click at [200, 30] on link "Pause" at bounding box center [211, 34] width 58 height 21
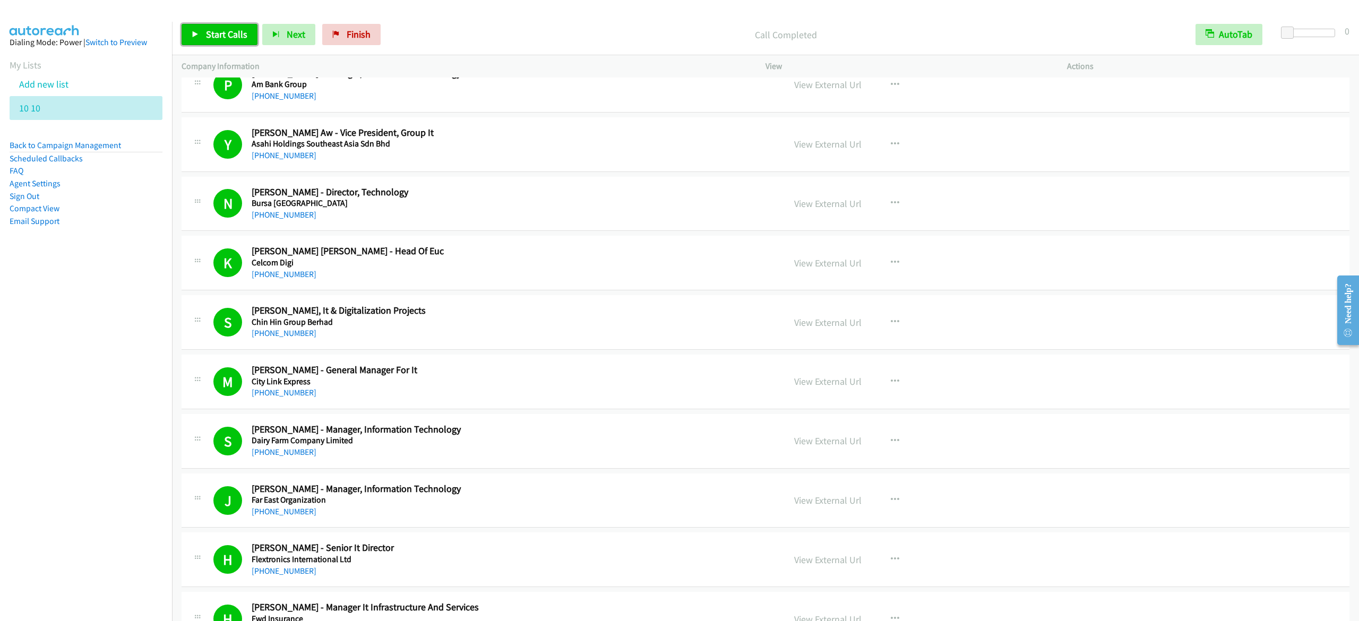
click at [220, 38] on span "Start Calls" at bounding box center [226, 34] width 41 height 12
click at [186, 31] on link "Pause" at bounding box center [211, 34] width 58 height 21
click at [195, 33] on icon at bounding box center [195, 34] width 7 height 7
click at [211, 39] on span "Pause" at bounding box center [218, 34] width 24 height 12
click at [207, 25] on link "Start Calls" at bounding box center [220, 34] width 76 height 21
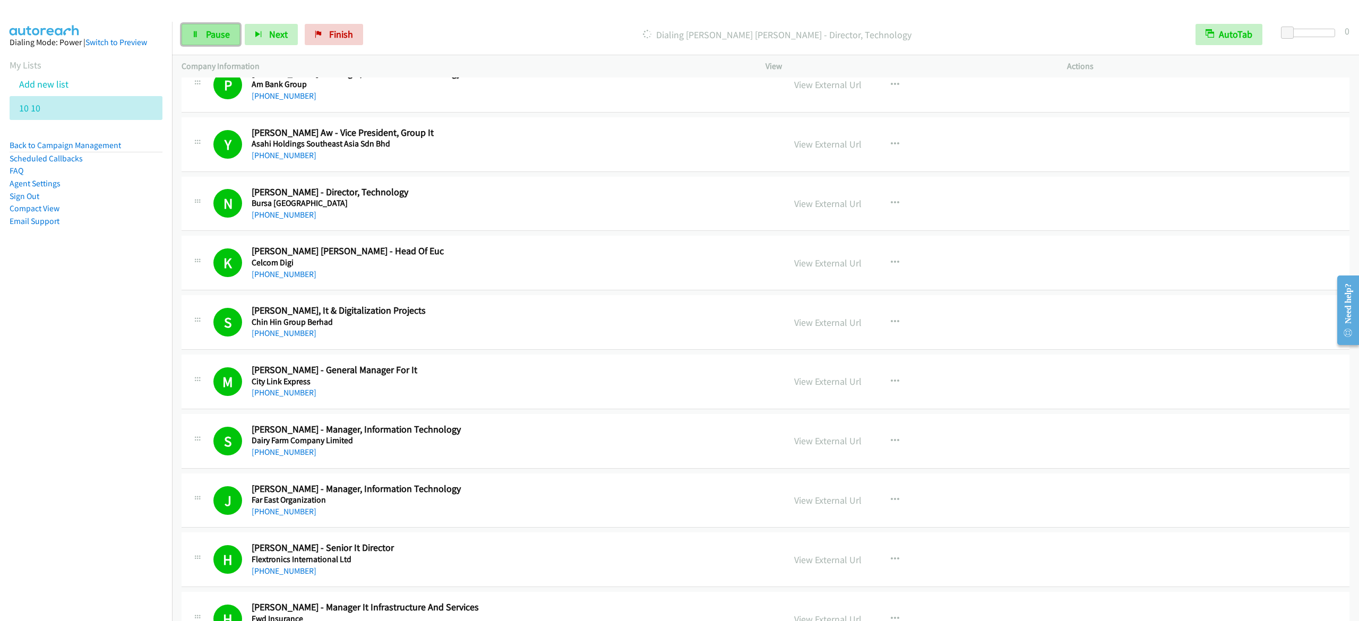
click at [228, 40] on link "Pause" at bounding box center [211, 34] width 58 height 21
click at [242, 36] on span "Start Calls" at bounding box center [226, 34] width 41 height 12
click at [188, 38] on link "Pause" at bounding box center [211, 34] width 58 height 21
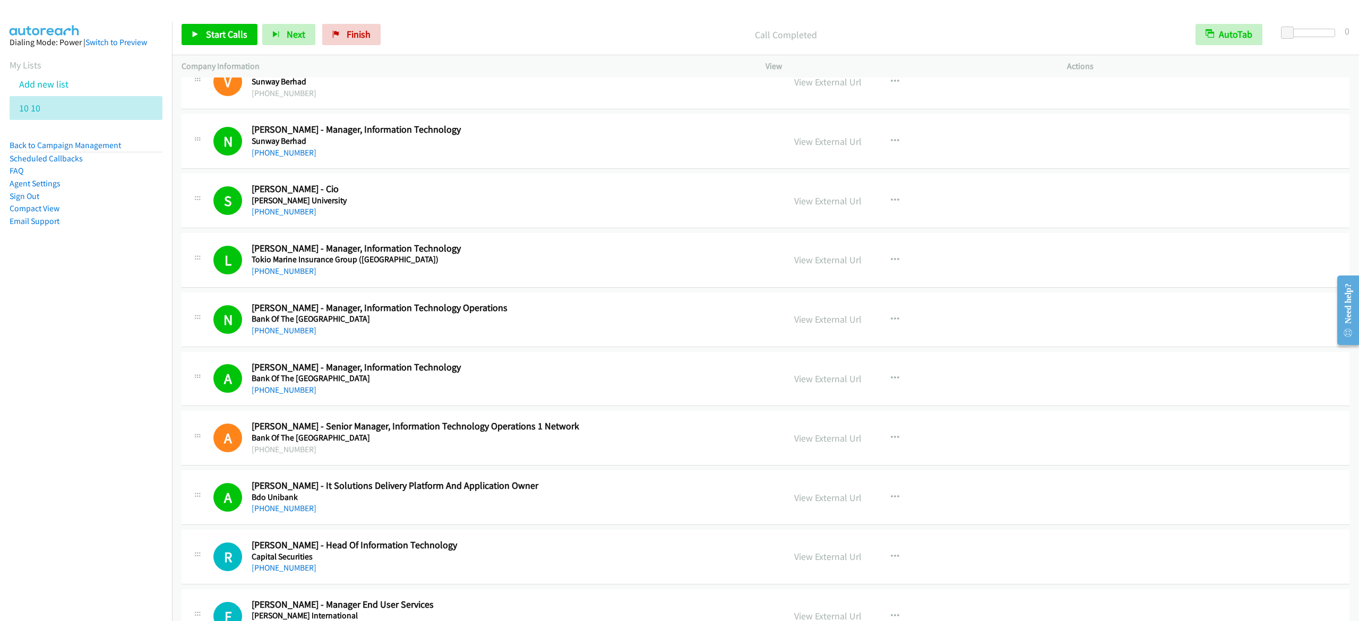
scroll to position [5739, 0]
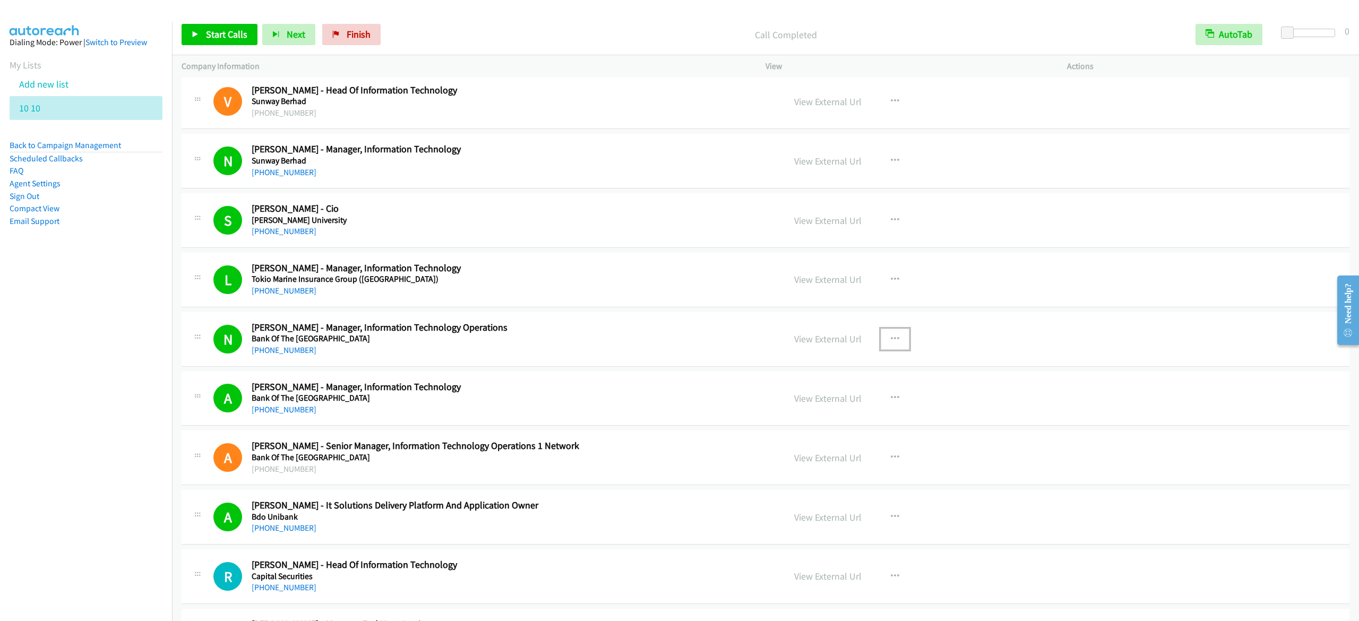
click at [891, 344] on icon "button" at bounding box center [895, 339] width 8 height 8
click at [799, 419] on link "Start Calls Here" at bounding box center [838, 408] width 141 height 21
click at [215, 38] on span "Start Calls" at bounding box center [226, 34] width 41 height 12
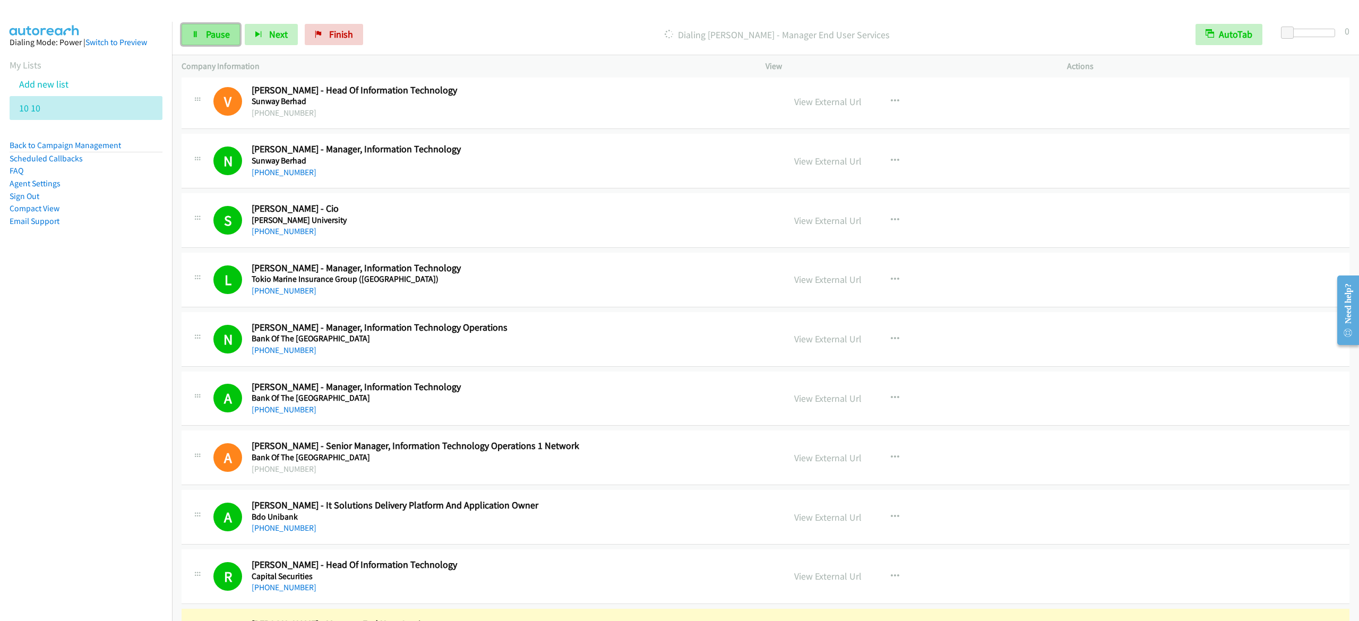
click at [204, 36] on link "Pause" at bounding box center [211, 34] width 58 height 21
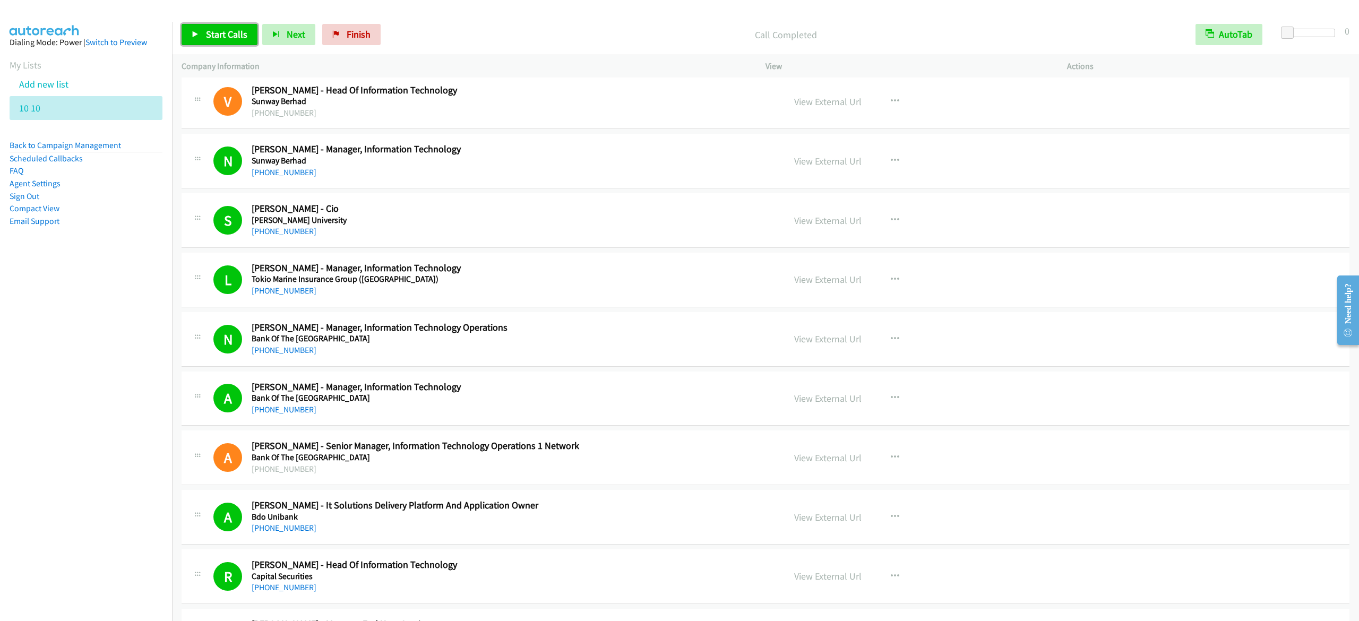
click at [251, 42] on link "Start Calls" at bounding box center [220, 34] width 76 height 21
click at [193, 38] on link "Pause" at bounding box center [211, 34] width 58 height 21
click at [239, 34] on span "Start Calls" at bounding box center [226, 34] width 41 height 12
drag, startPoint x: 211, startPoint y: 33, endPoint x: 228, endPoint y: 45, distance: 21.1
click at [211, 33] on span "Pause" at bounding box center [218, 34] width 24 height 12
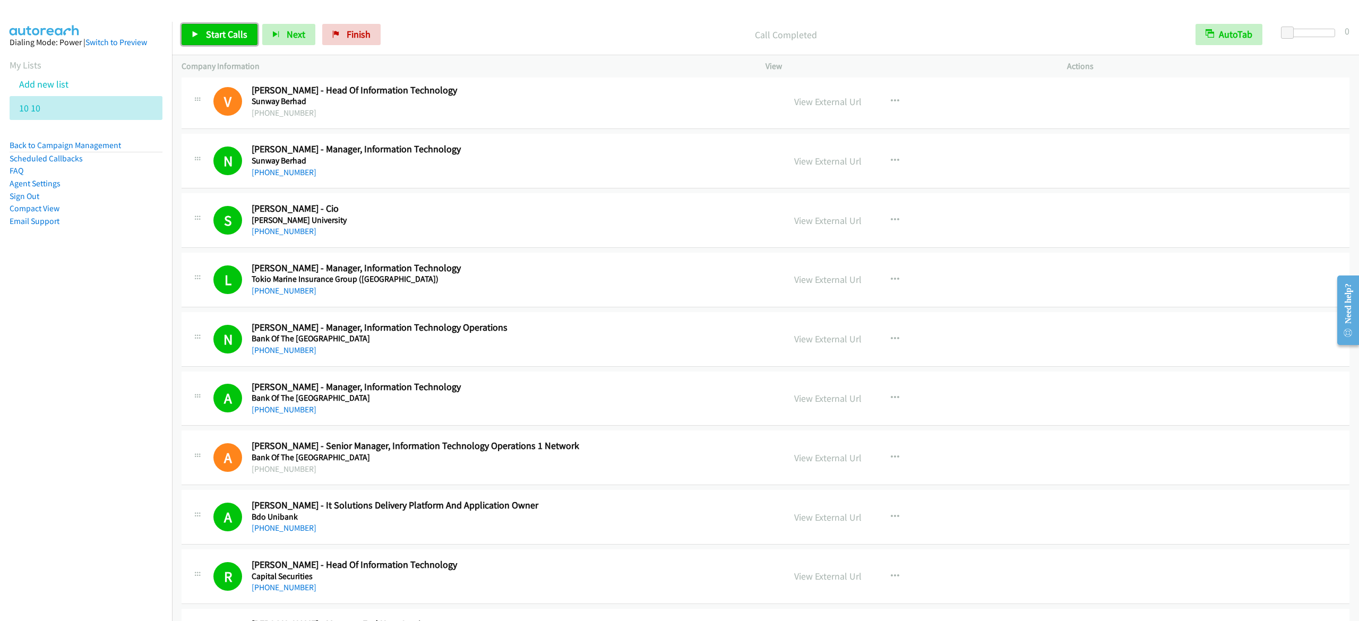
click at [215, 25] on link "Start Calls" at bounding box center [220, 34] width 76 height 21
click at [221, 32] on span "Pause" at bounding box center [218, 34] width 24 height 12
click at [233, 35] on span "Start Calls" at bounding box center [226, 34] width 41 height 12
click at [233, 35] on link "Pause" at bounding box center [211, 34] width 58 height 21
click at [204, 25] on link "Start Calls" at bounding box center [220, 34] width 76 height 21
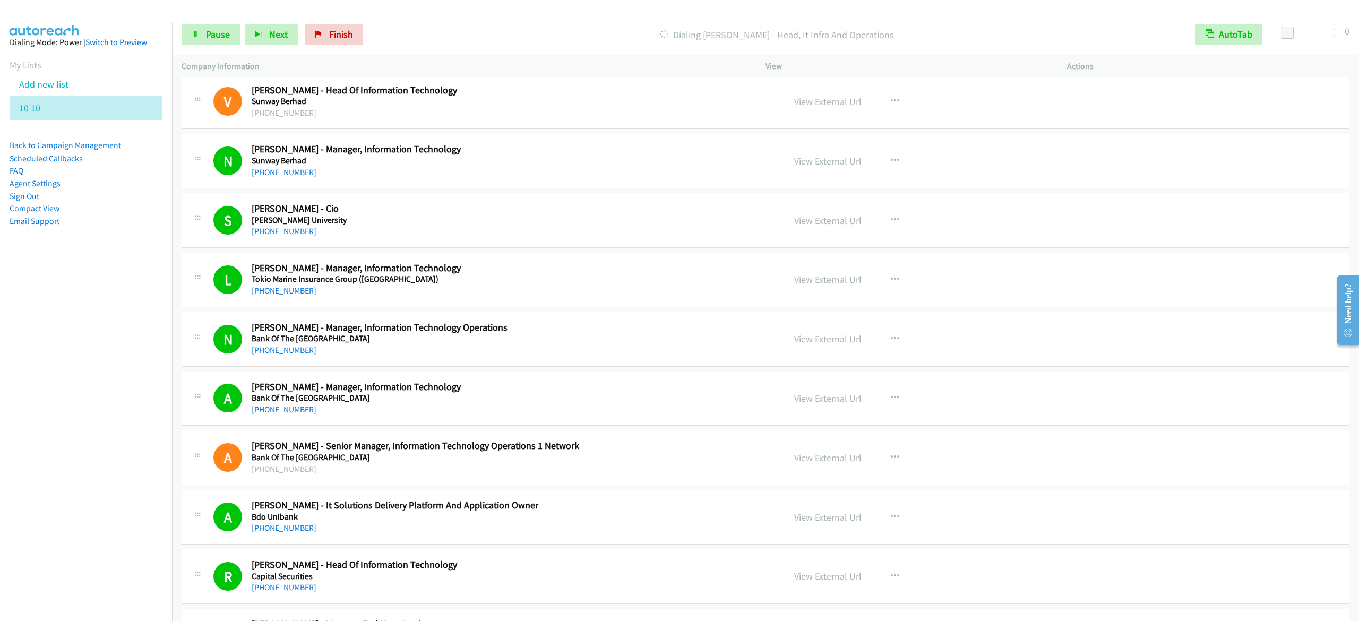
click at [46, 332] on nav "Dialing Mode: Power | Switch to Preview My Lists Add new list 10 10 Back to Cam…" at bounding box center [86, 332] width 173 height 621
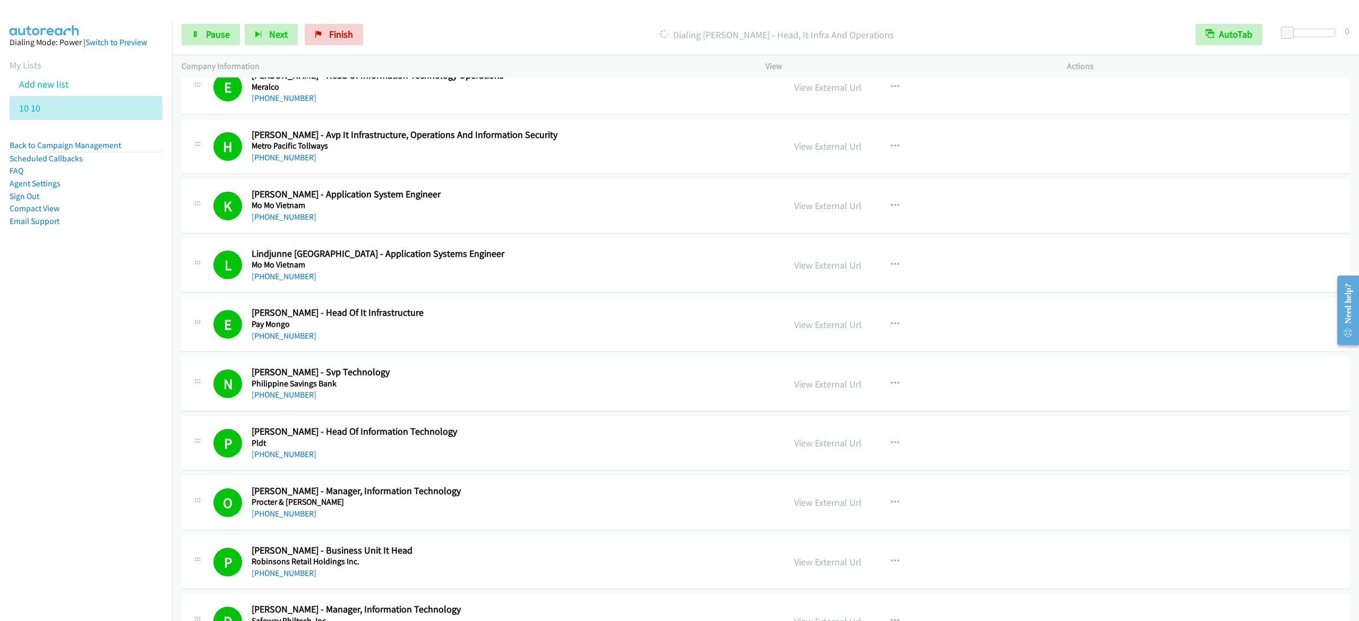
scroll to position [6907, 0]
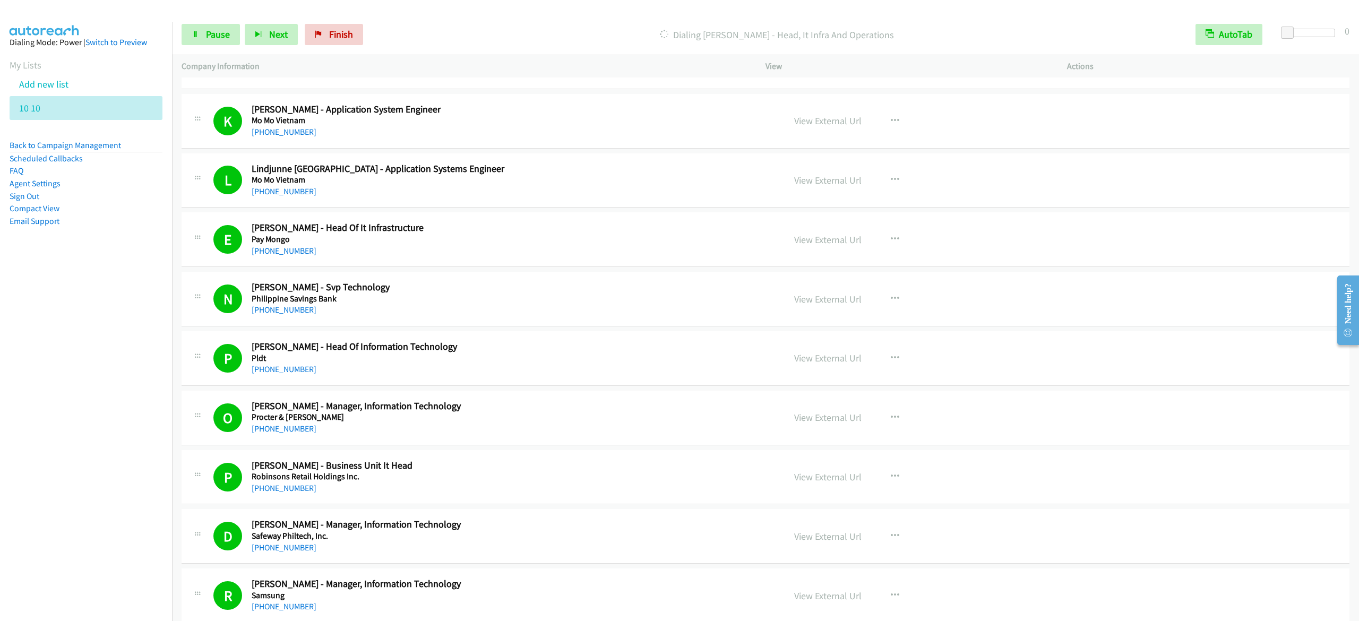
drag, startPoint x: 95, startPoint y: 282, endPoint x: 107, endPoint y: 272, distance: 15.8
click at [95, 276] on aside "Dialing Mode: Power | Switch to Preview My Lists Add new list 10 10 Back to Cam…" at bounding box center [86, 149] width 172 height 254
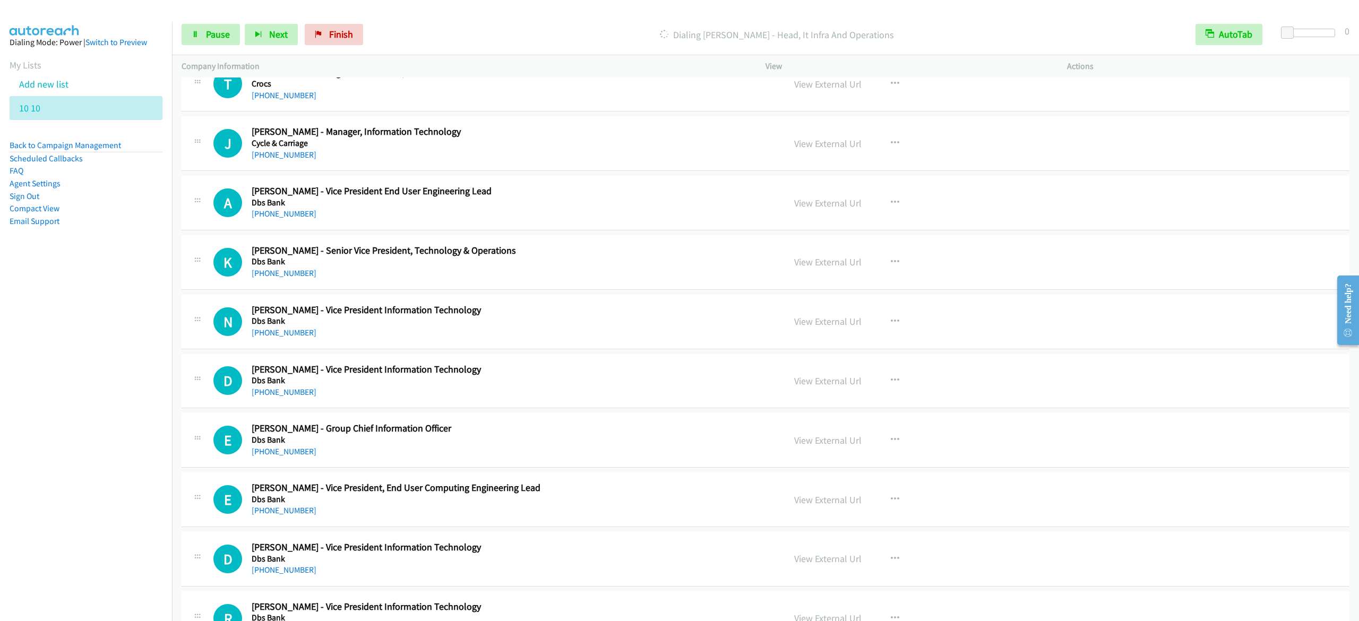
scroll to position [9244, 0]
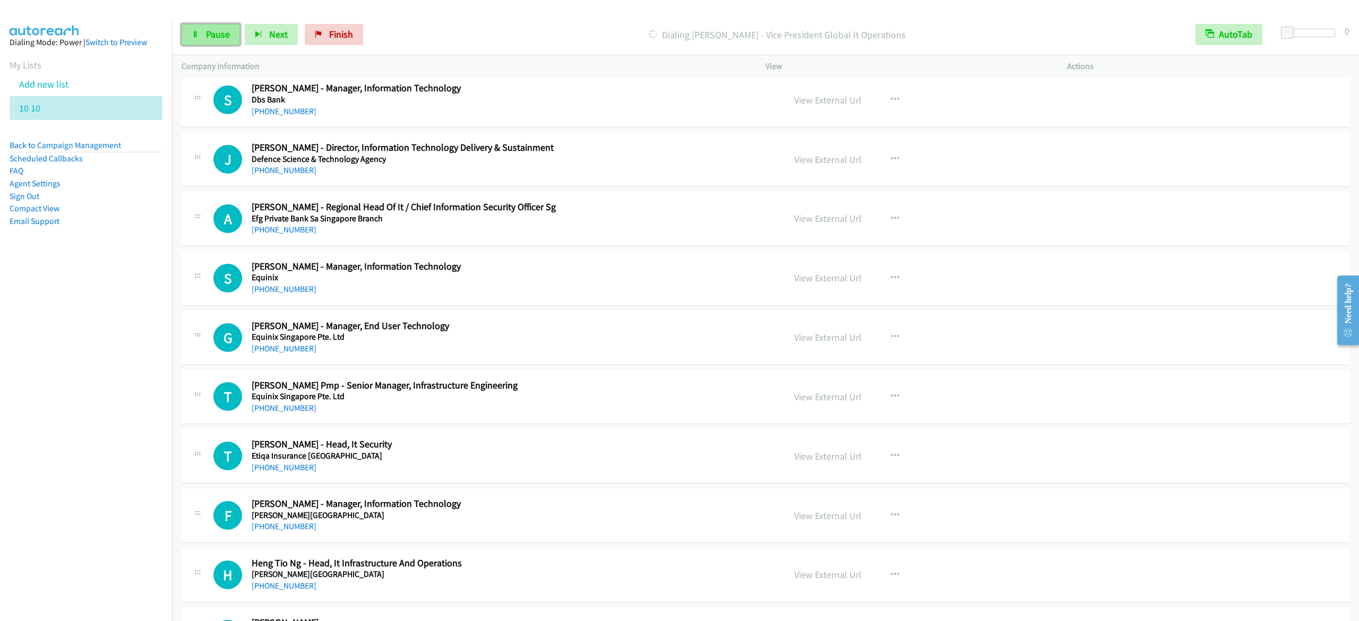
click at [221, 34] on span "Pause" at bounding box center [218, 34] width 24 height 12
click at [232, 36] on span "Start Calls" at bounding box center [226, 34] width 41 height 12
click at [182, 44] on div "Start Calls Pause Next Finish" at bounding box center [275, 34] width 186 height 21
click at [198, 39] on link "Pause" at bounding box center [211, 34] width 58 height 21
click at [224, 33] on span "Start Calls" at bounding box center [226, 34] width 41 height 12
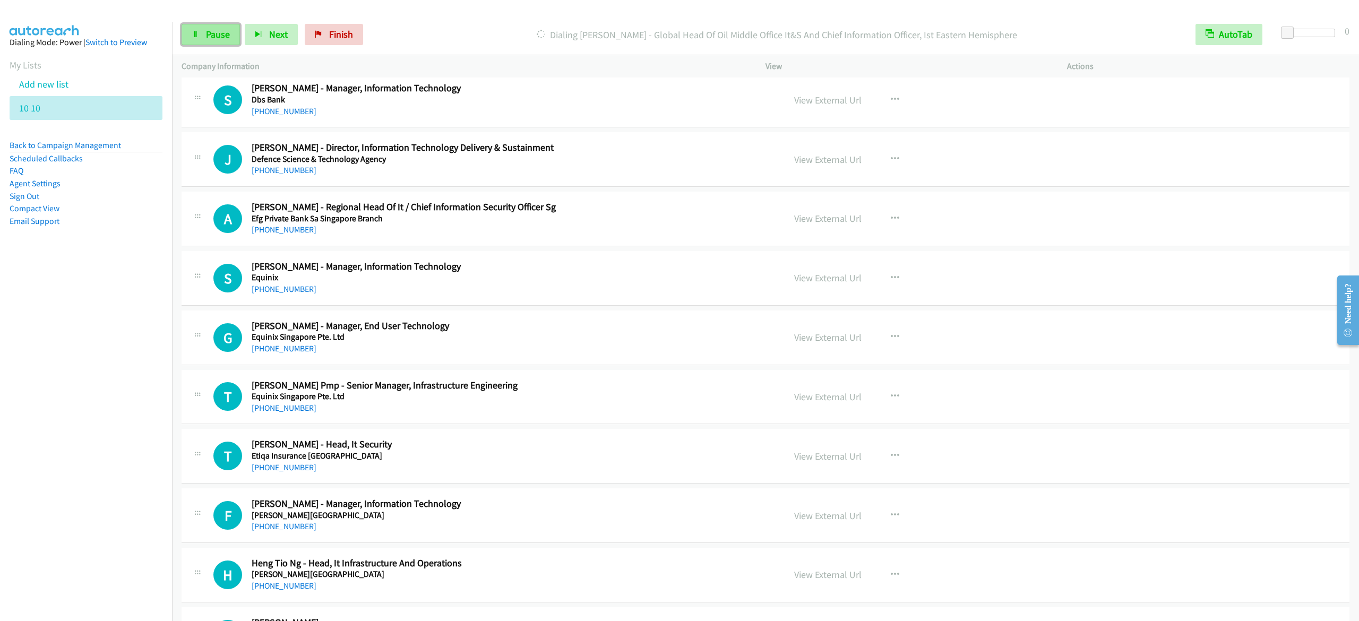
click at [228, 31] on span "Pause" at bounding box center [218, 34] width 24 height 12
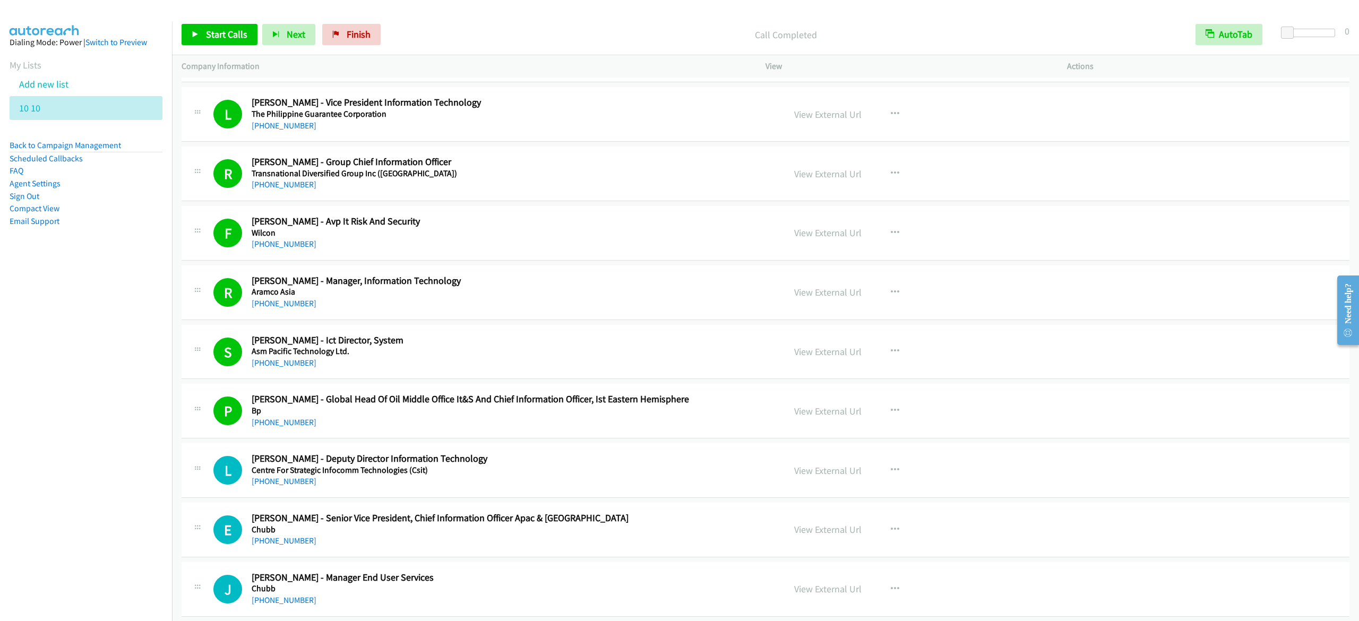
scroll to position [7969, 0]
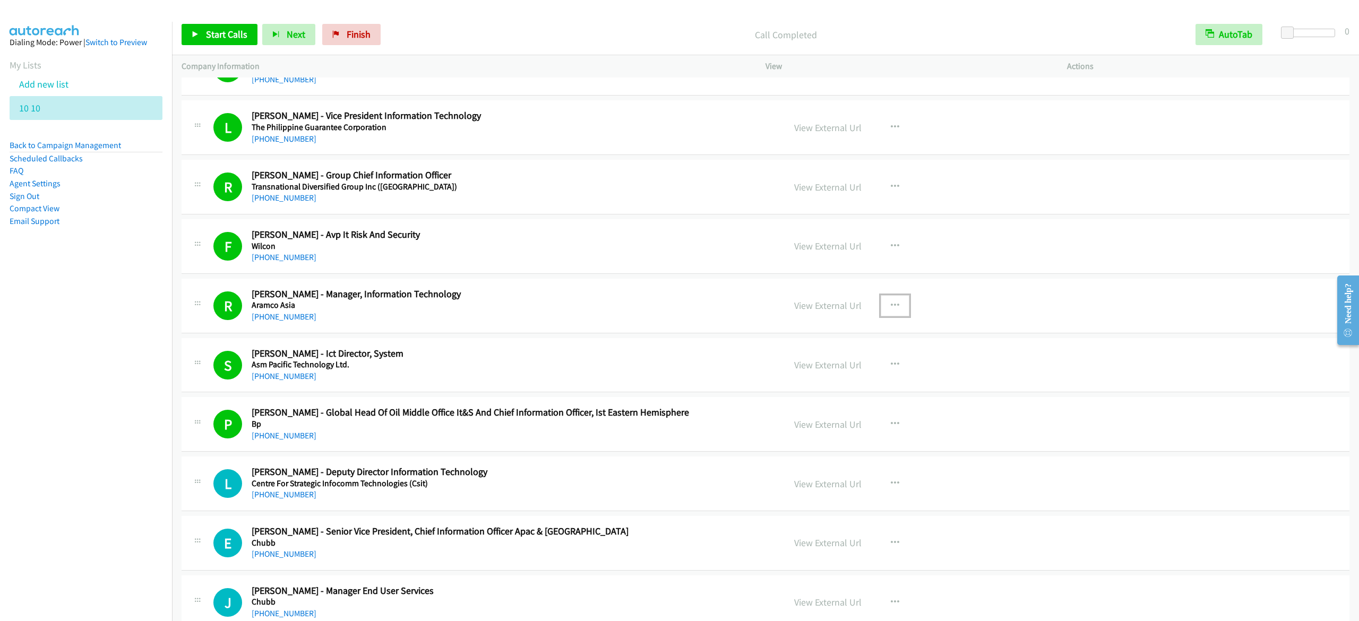
click at [891, 310] on icon "button" at bounding box center [895, 306] width 8 height 8
click at [852, 386] on link "Start Calls Here" at bounding box center [838, 374] width 141 height 21
click at [210, 36] on span "Start Calls" at bounding box center [226, 34] width 41 height 12
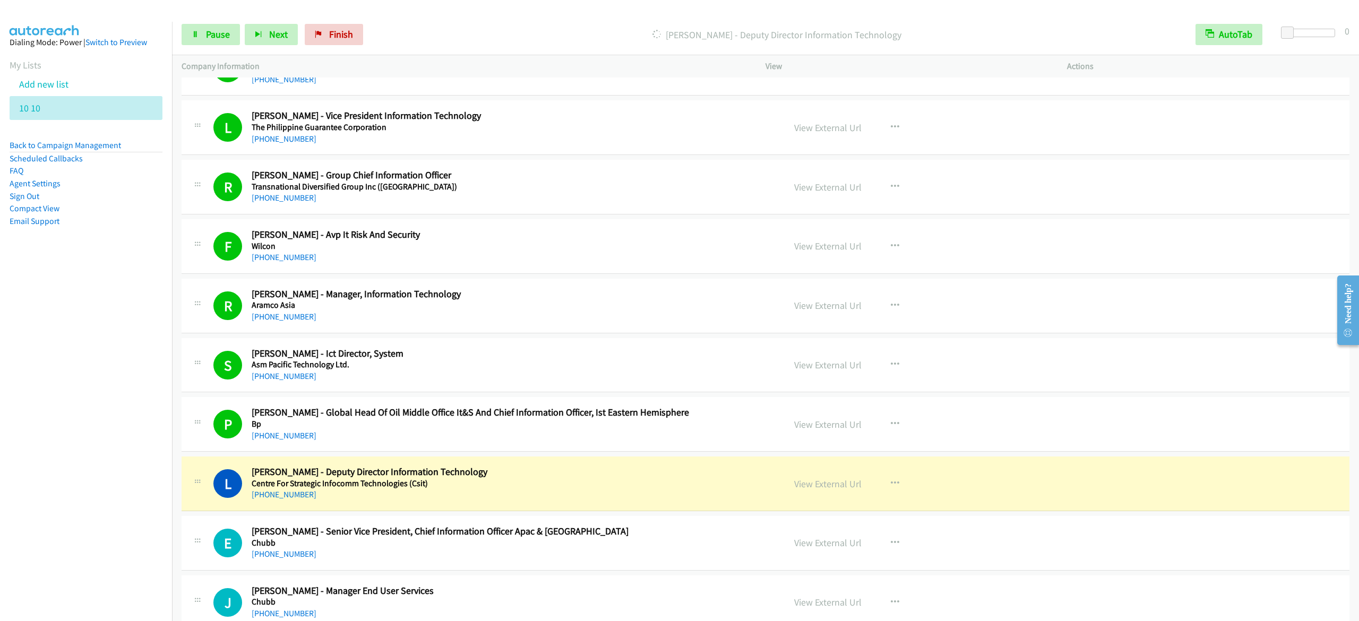
click at [227, 19] on div "Start Calls Pause Next Finish [PERSON_NAME] - Deputy Director Information Techn…" at bounding box center [765, 34] width 1187 height 41
click at [204, 40] on link "Pause" at bounding box center [211, 34] width 58 height 21
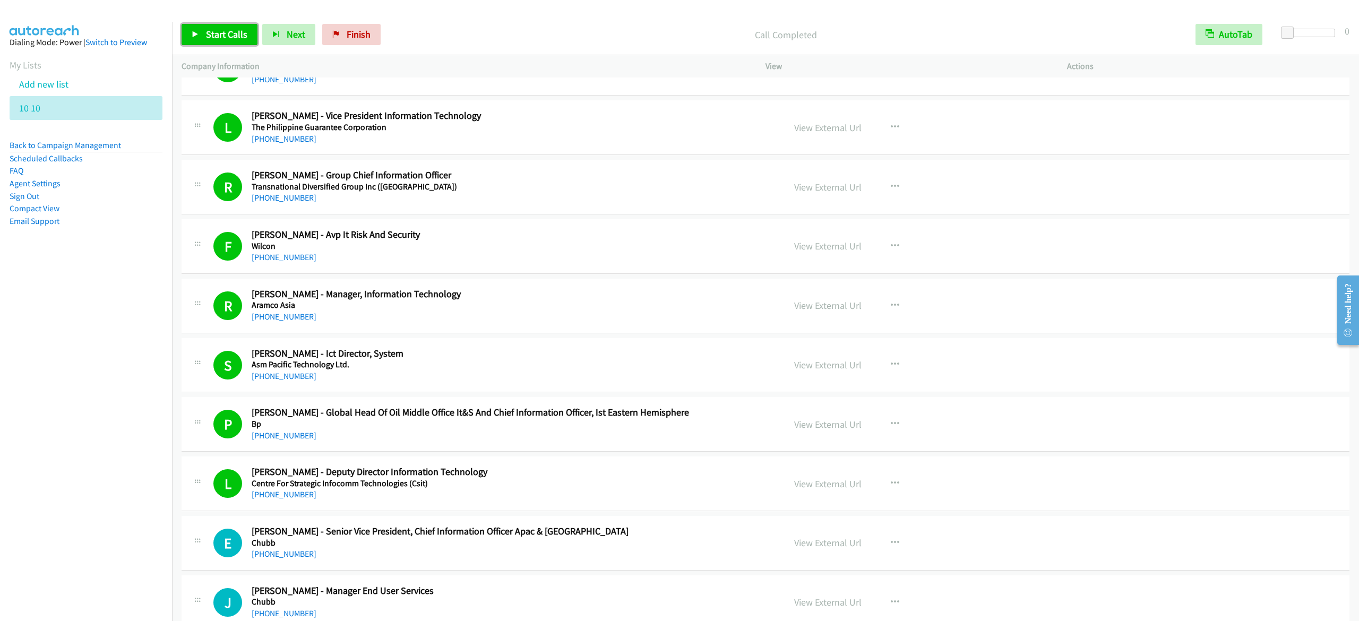
click at [226, 25] on link "Start Calls" at bounding box center [220, 34] width 76 height 21
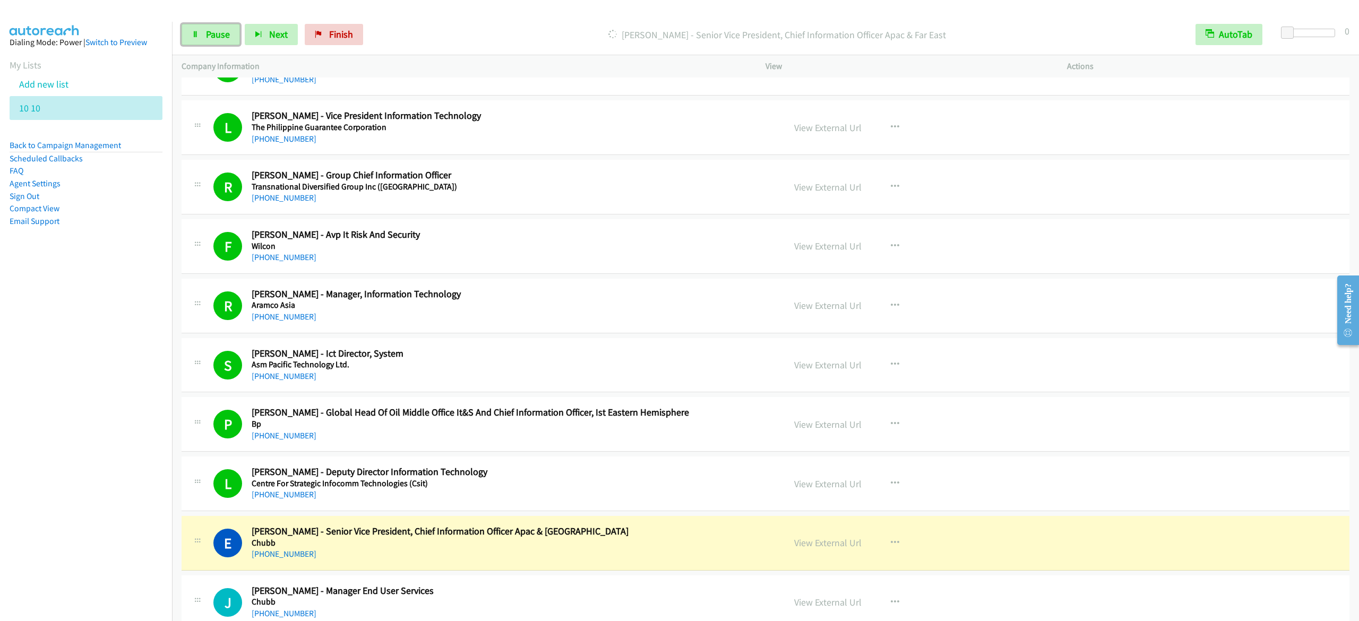
drag, startPoint x: 219, startPoint y: 38, endPoint x: 247, endPoint y: 55, distance: 32.4
click at [219, 38] on span "Pause" at bounding box center [218, 34] width 24 height 12
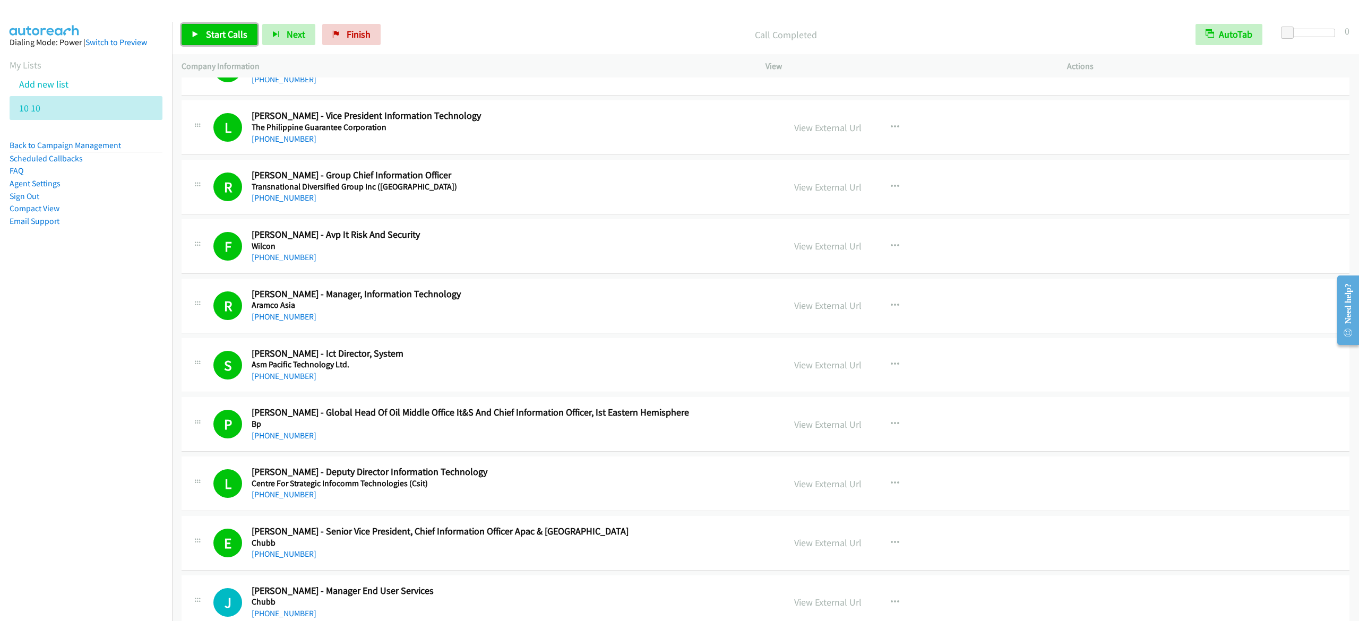
click at [209, 37] on span "Start Calls" at bounding box center [226, 34] width 41 height 12
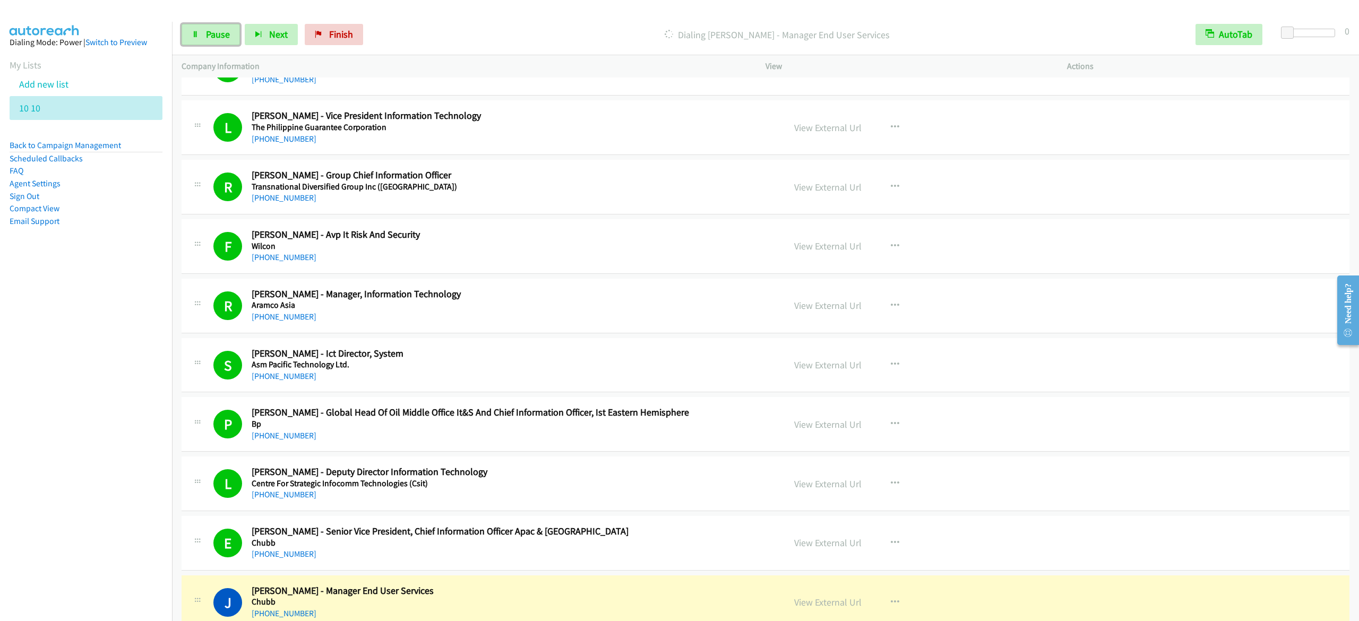
drag, startPoint x: 199, startPoint y: 39, endPoint x: 262, endPoint y: 6, distance: 71.2
click at [199, 39] on link "Pause" at bounding box center [211, 34] width 58 height 21
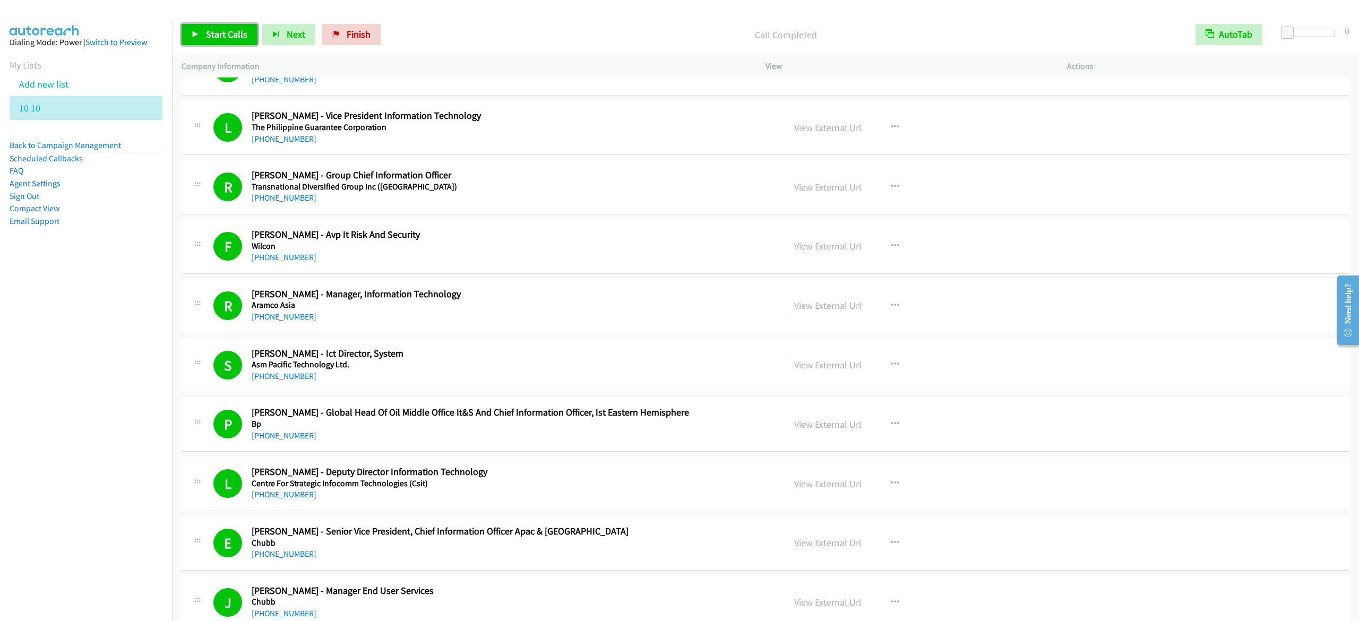
click at [209, 36] on span "Start Calls" at bounding box center [226, 34] width 41 height 12
click at [194, 33] on icon at bounding box center [195, 34] width 7 height 7
click at [233, 38] on span "Start Calls" at bounding box center [226, 34] width 41 height 12
click at [202, 34] on link "Pause" at bounding box center [211, 34] width 58 height 21
click at [230, 44] on link "Start Calls" at bounding box center [220, 34] width 76 height 21
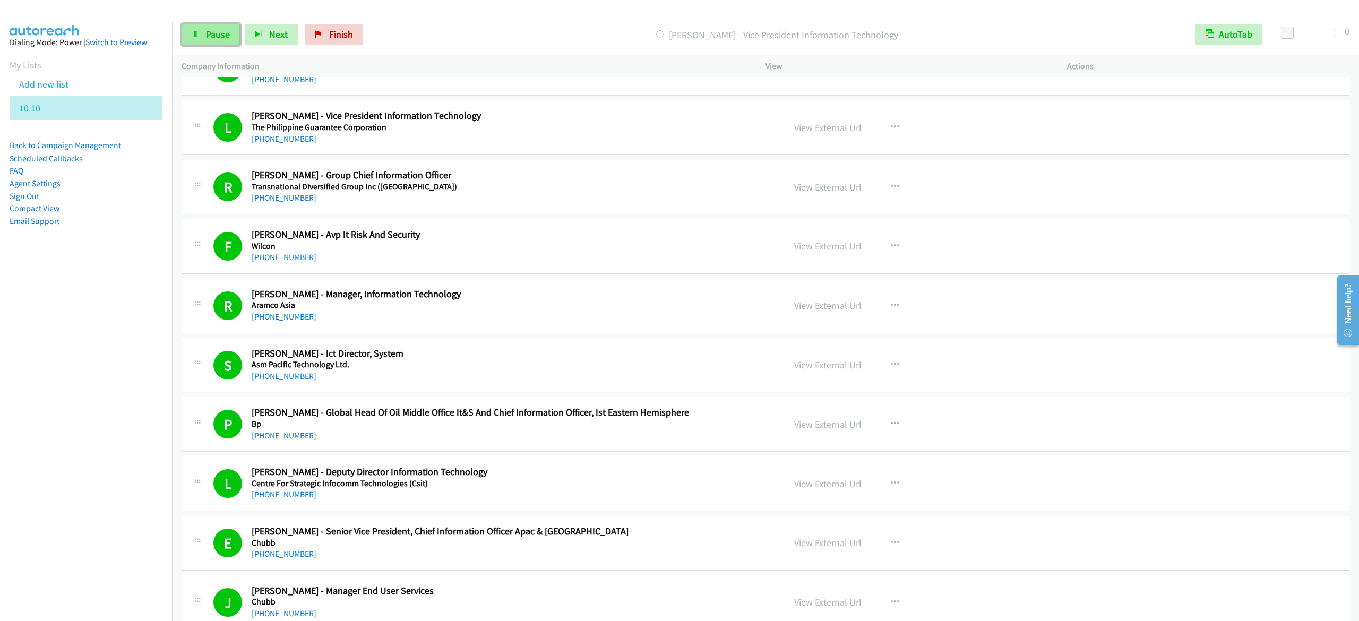
click at [218, 28] on link "Pause" at bounding box center [211, 34] width 58 height 21
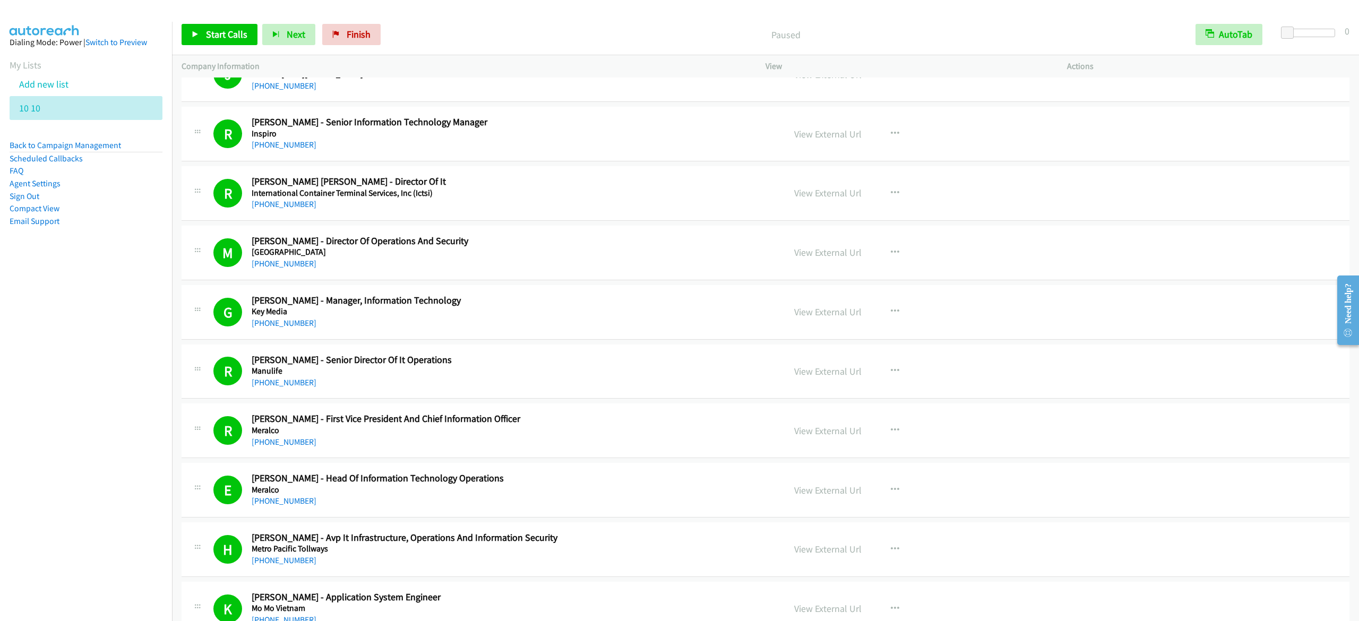
scroll to position [6058, 0]
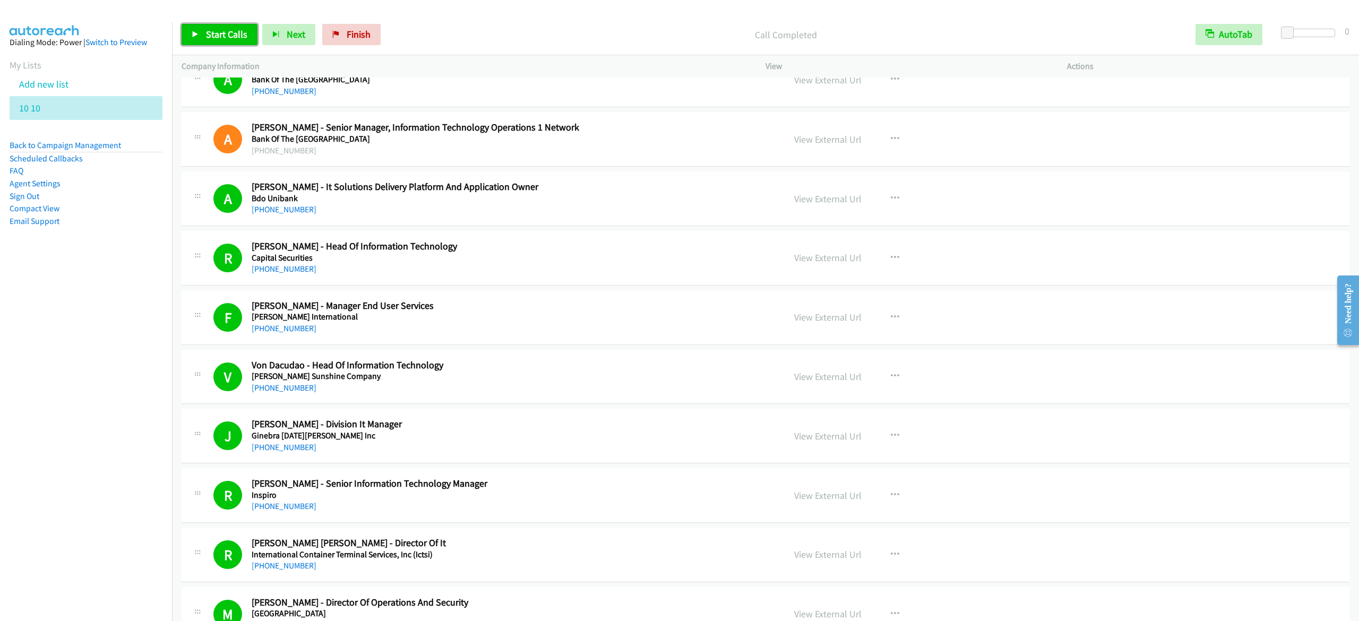
click at [226, 44] on link "Start Calls" at bounding box center [220, 34] width 76 height 21
click at [202, 40] on link "Pause" at bounding box center [211, 34] width 58 height 21
click at [220, 31] on span "Start Calls" at bounding box center [226, 34] width 41 height 12
click at [217, 32] on span "Pause" at bounding box center [218, 34] width 24 height 12
click at [226, 21] on div "Start Calls Pause Next Finish Call Completed AutoTab AutoTab 0" at bounding box center [765, 34] width 1187 height 41
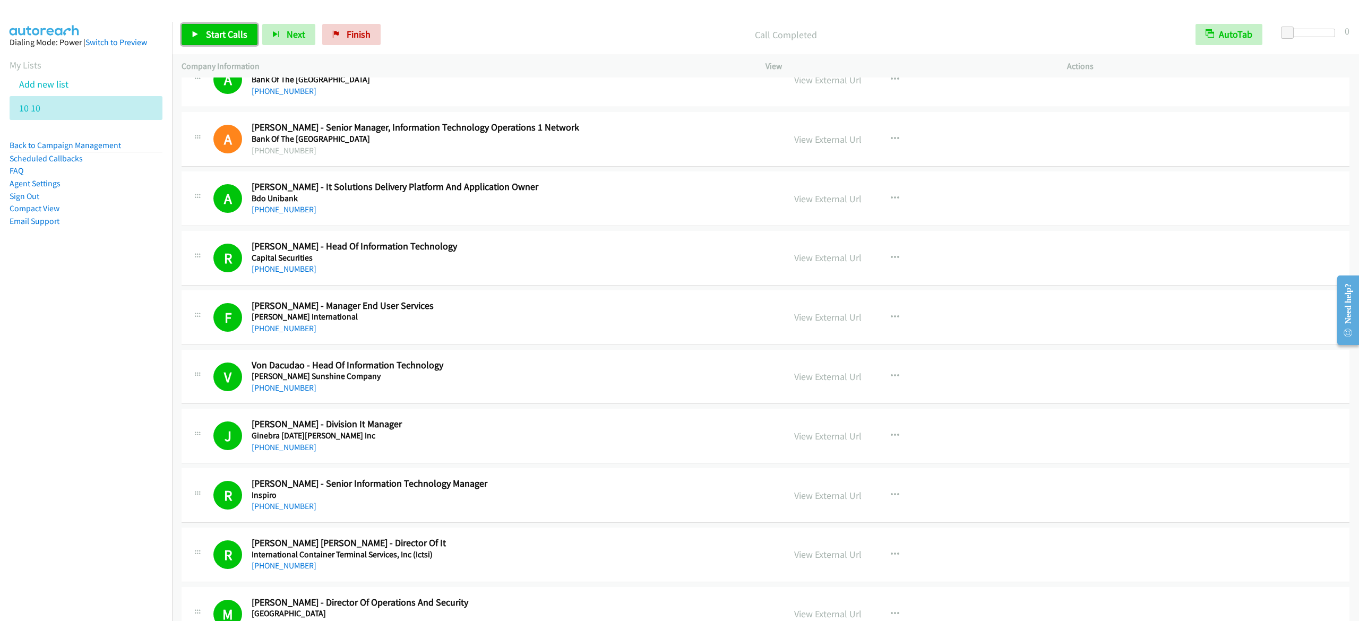
click at [221, 29] on link "Start Calls" at bounding box center [220, 34] width 76 height 21
click at [204, 46] on div "Start Calls Pause Next Finish [PERSON_NAME] - Director, Information Technology …" at bounding box center [765, 34] width 1187 height 41
click at [211, 36] on span "Pause" at bounding box center [218, 34] width 24 height 12
